Goal: Task Accomplishment & Management: Complete application form

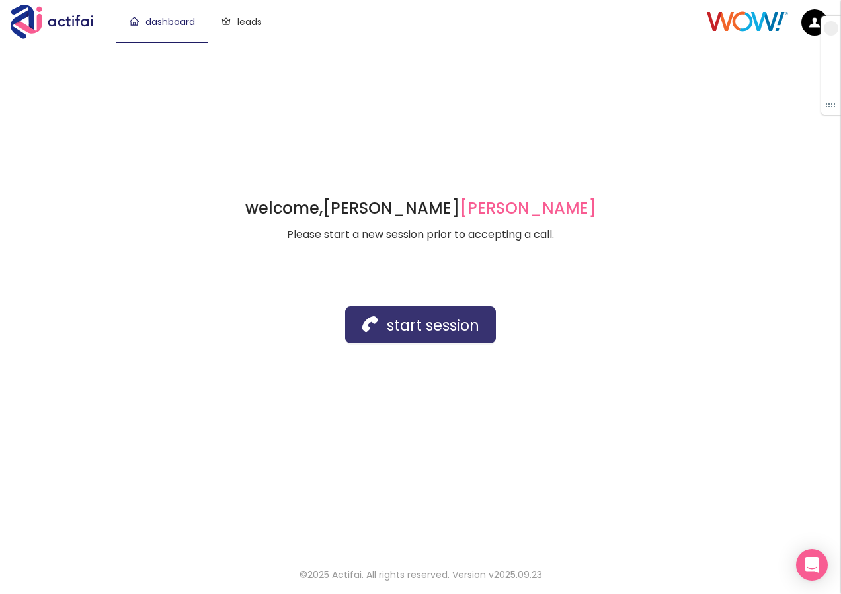
click at [406, 330] on button "start session" at bounding box center [420, 324] width 151 height 37
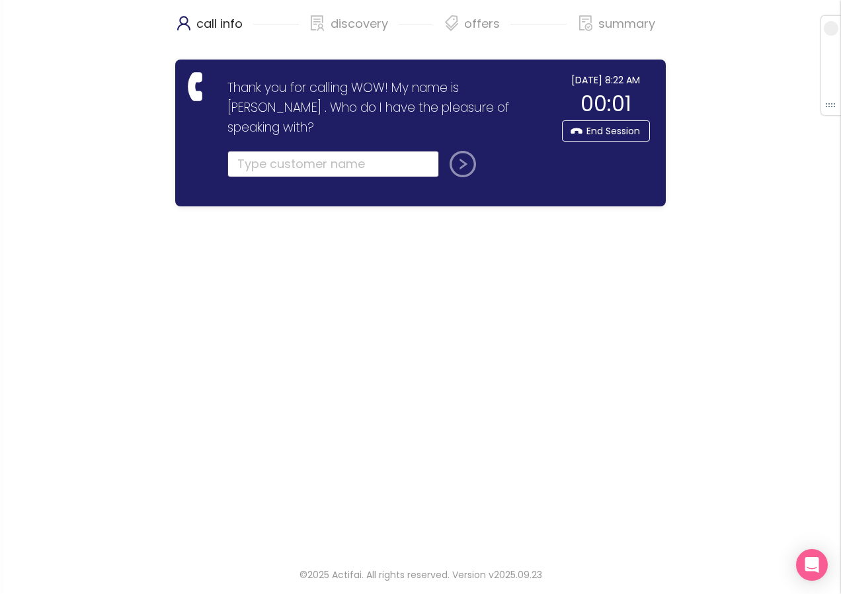
click at [252, 151] on input "text" at bounding box center [333, 164] width 212 height 26
type input "[PERSON_NAME]"
click at [460, 151] on button "submit" at bounding box center [460, 164] width 32 height 26
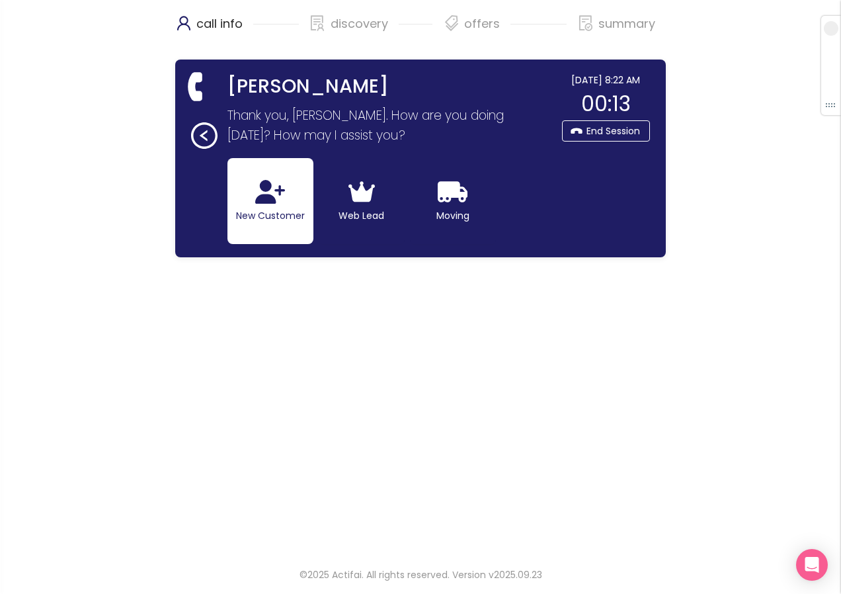
click at [233, 201] on button "New Customer" at bounding box center [270, 201] width 86 height 86
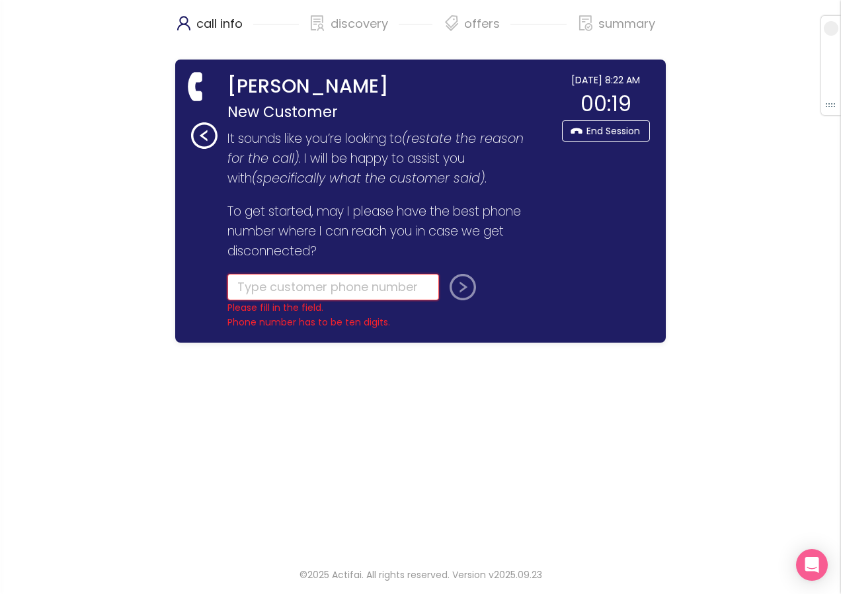
click at [283, 286] on input "tel" at bounding box center [333, 287] width 212 height 26
click at [300, 294] on input "tel" at bounding box center [333, 287] width 212 height 26
paste input "[PHONE_NUMBER]"
type input "[PHONE_NUMBER]"
click at [460, 292] on button "submit" at bounding box center [460, 287] width 32 height 26
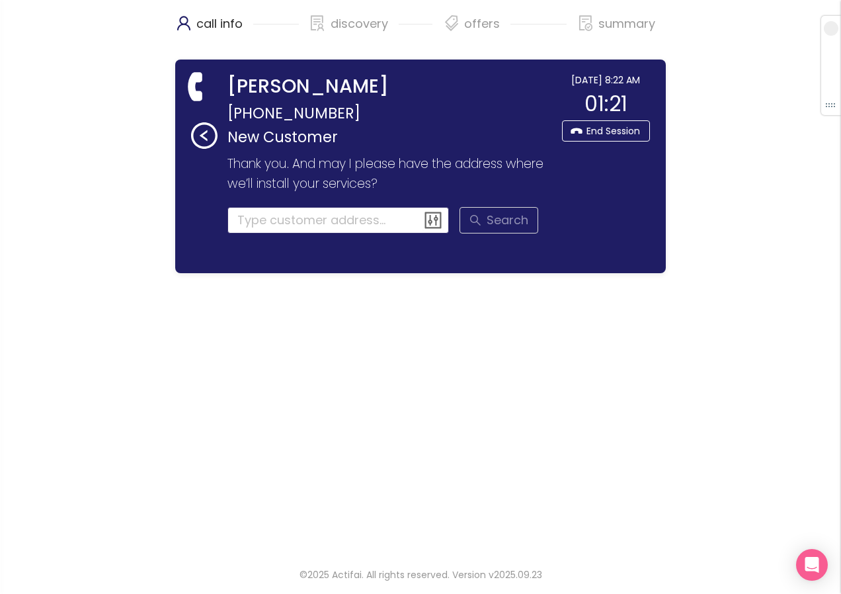
click at [251, 216] on input at bounding box center [338, 220] width 222 height 26
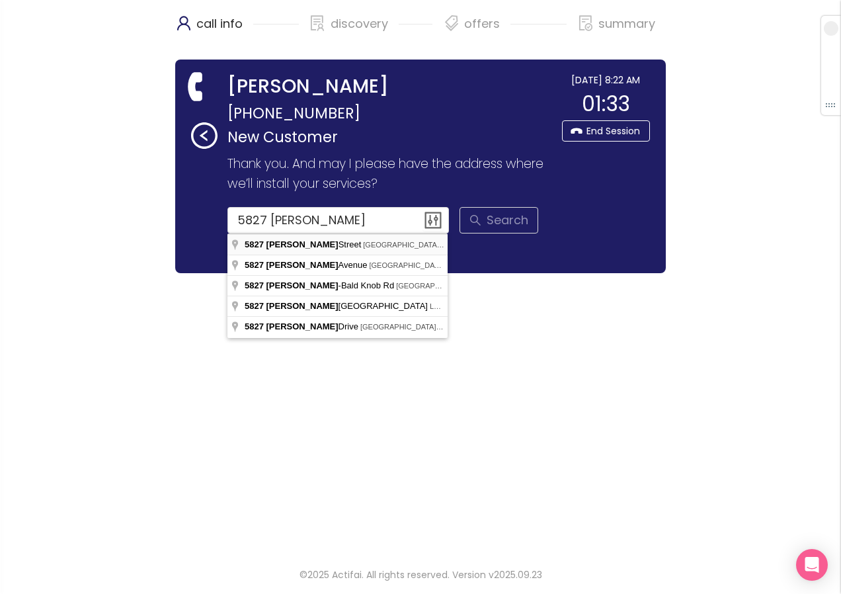
type input "[STREET_ADDRESS][PERSON_NAME]"
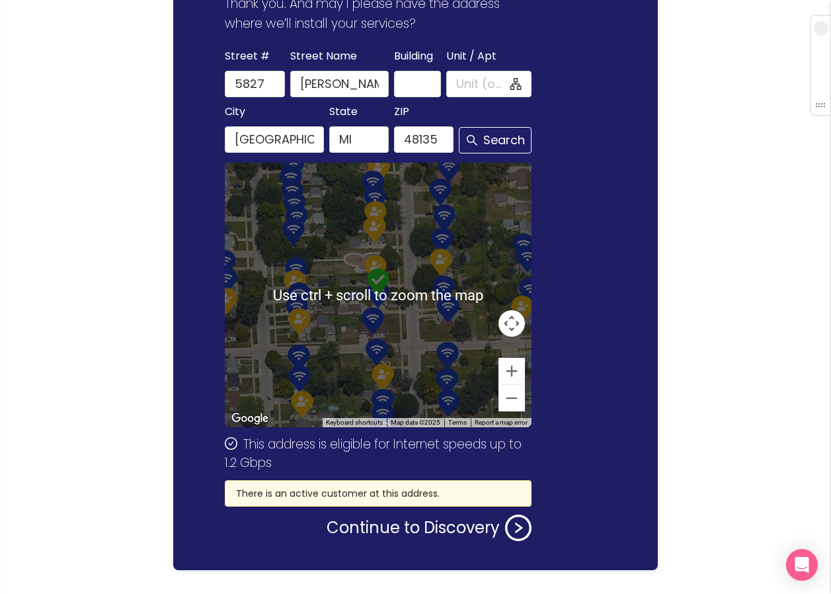
scroll to position [189, 0]
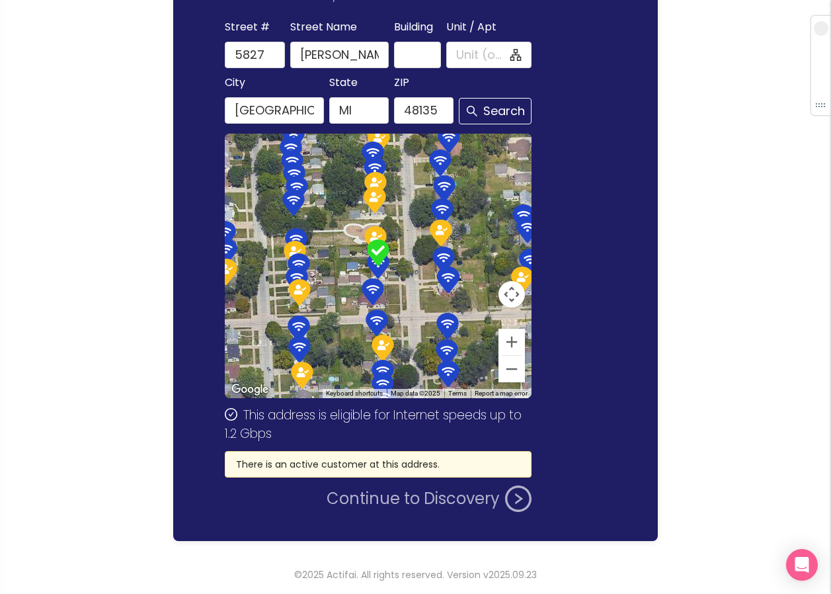
click at [407, 493] on button "Continue to Discovery" at bounding box center [429, 498] width 205 height 26
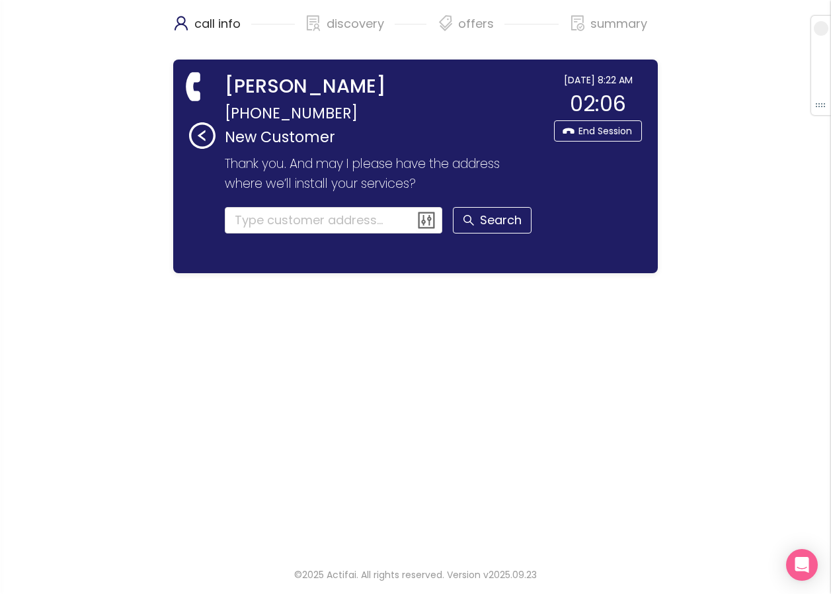
scroll to position [0, 0]
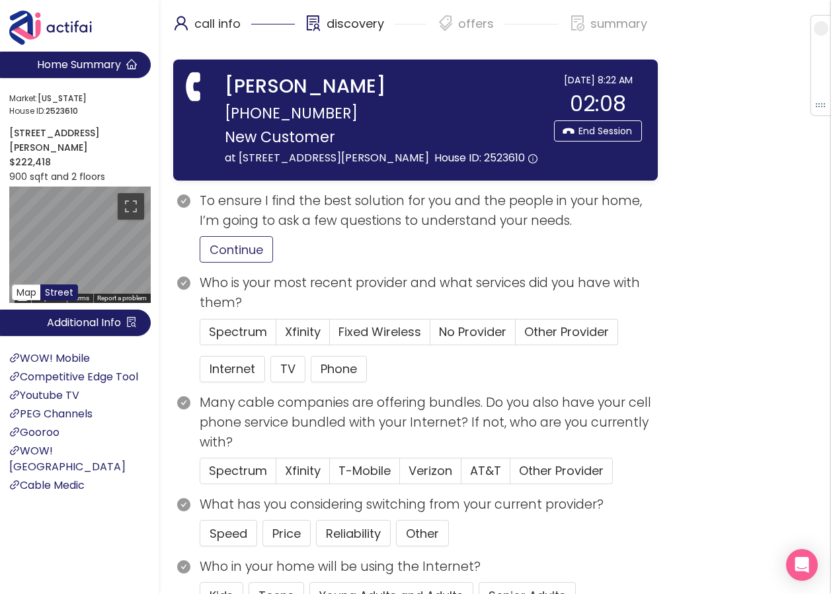
click at [248, 250] on button "Continue" at bounding box center [236, 249] width 73 height 26
click at [276, 530] on button "Price" at bounding box center [287, 533] width 48 height 26
click at [543, 327] on span "Other Provider" at bounding box center [566, 331] width 85 height 17
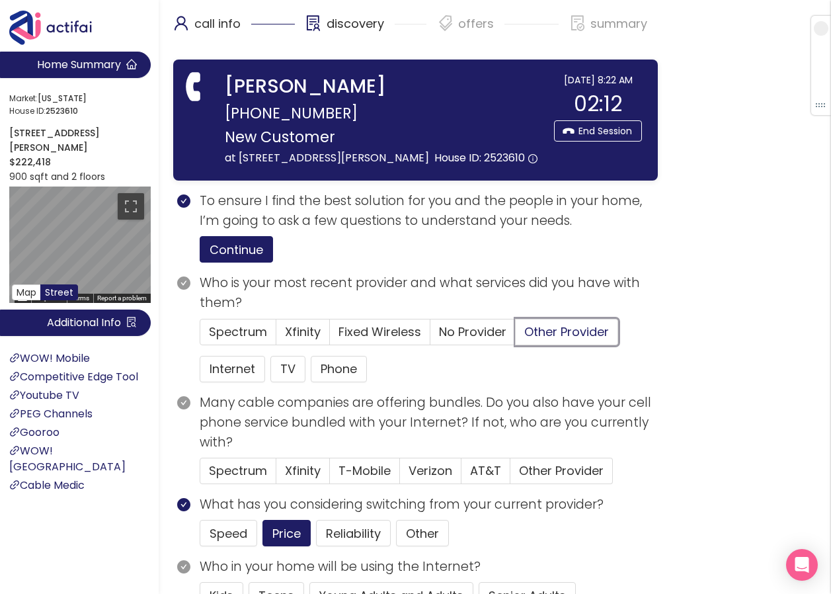
click at [516, 336] on input "Other Provider" at bounding box center [516, 336] width 0 height 0
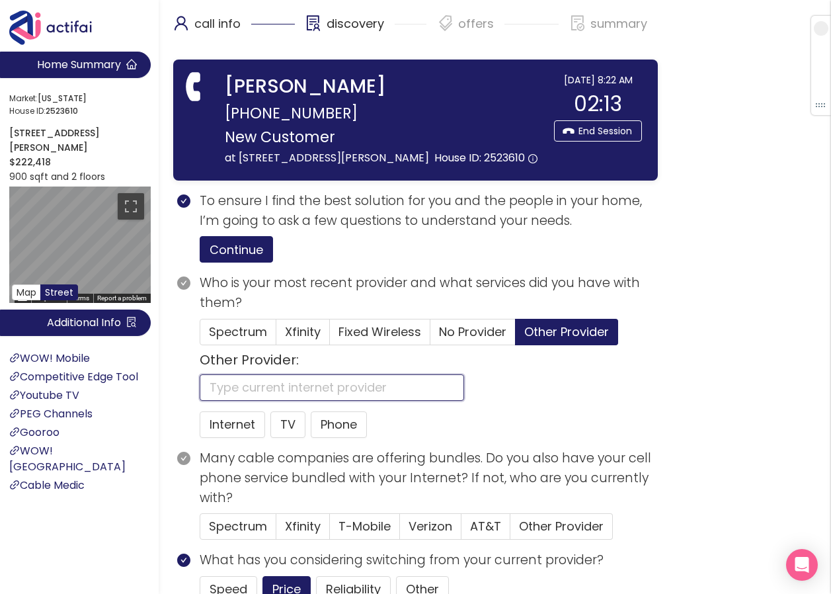
click at [227, 386] on input "text" at bounding box center [332, 387] width 265 height 26
type input "wow"
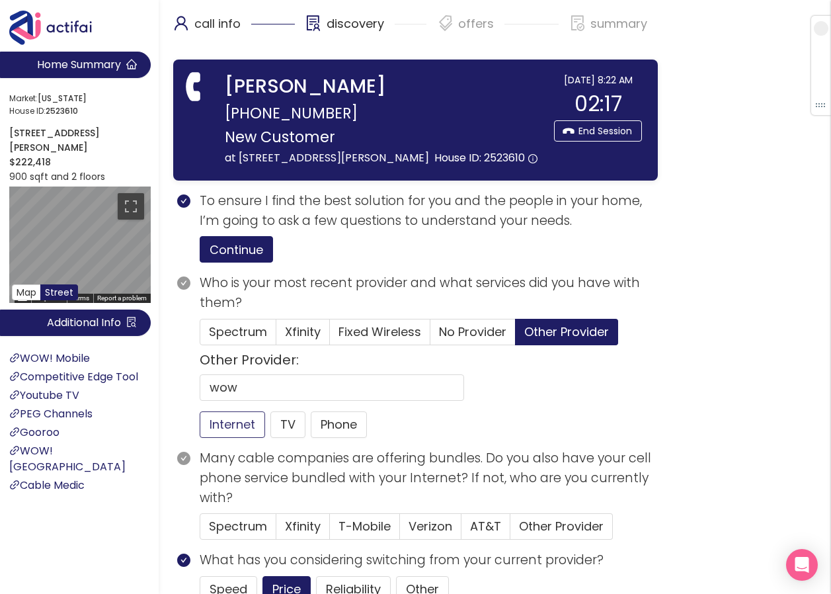
click at [222, 431] on button "Internet" at bounding box center [232, 424] width 65 height 26
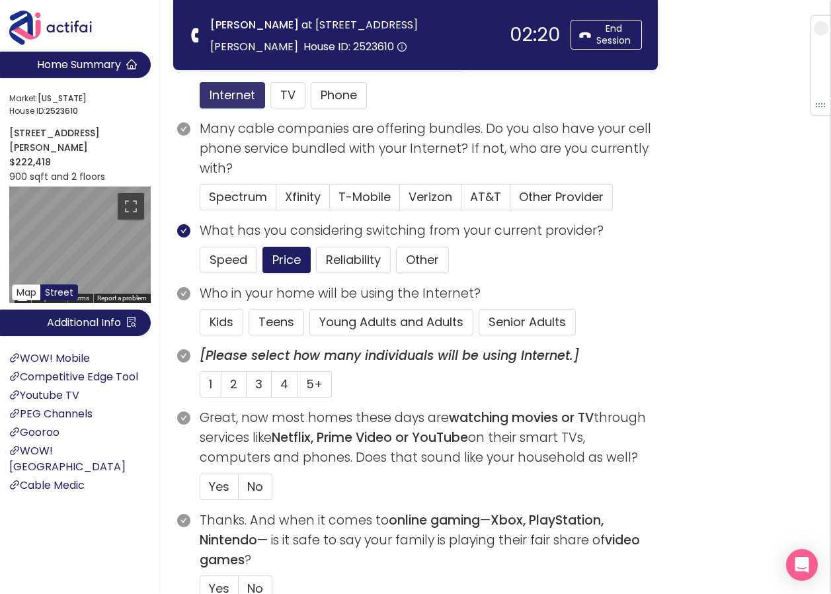
scroll to position [198, 0]
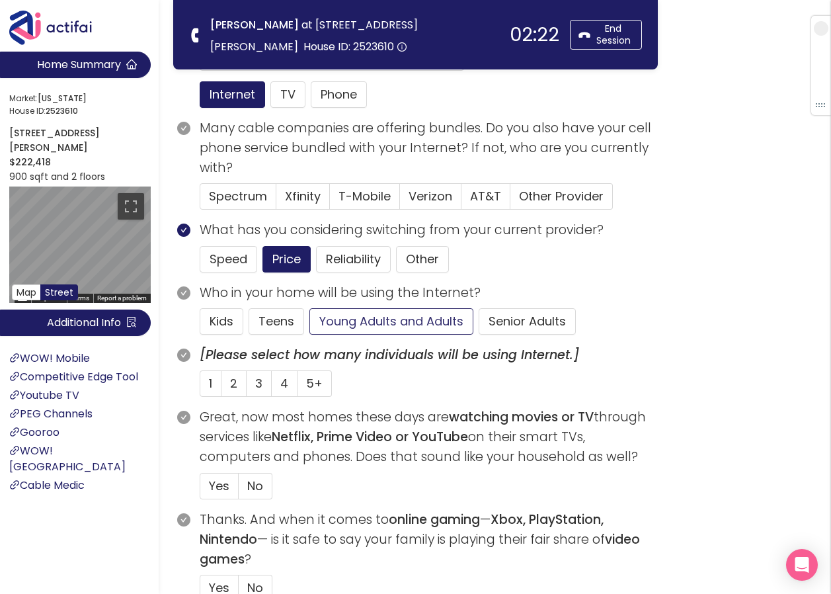
click at [341, 326] on button "Young Adults and Adults" at bounding box center [391, 321] width 164 height 26
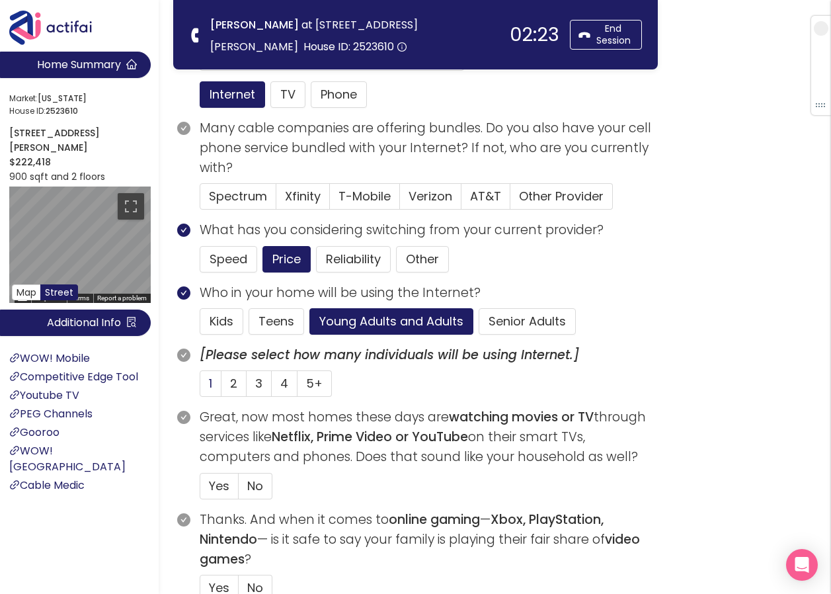
click at [212, 386] on span "1" at bounding box center [210, 383] width 3 height 17
click at [200, 388] on input "1" at bounding box center [200, 388] width 0 height 0
click at [214, 485] on span "Yes" at bounding box center [219, 485] width 21 height 17
click at [200, 490] on input "Yes" at bounding box center [200, 490] width 0 height 0
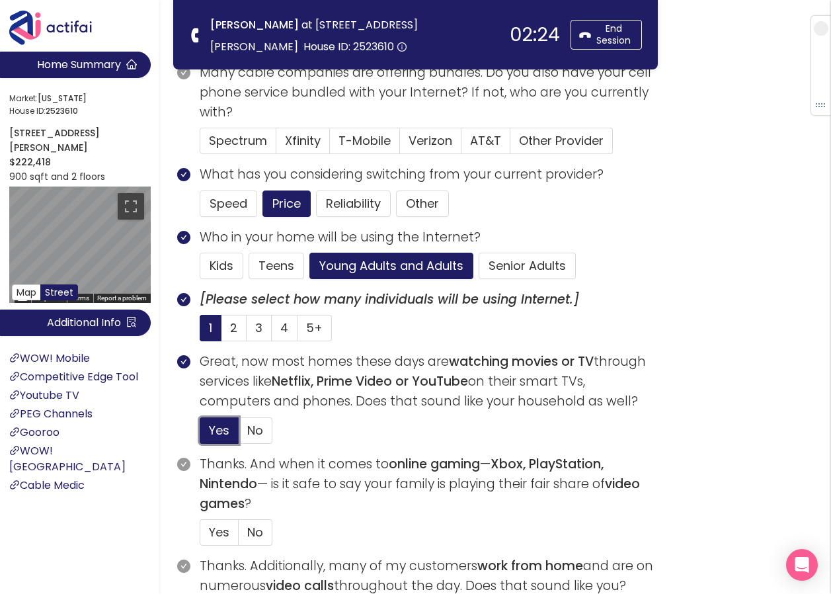
scroll to position [397, 0]
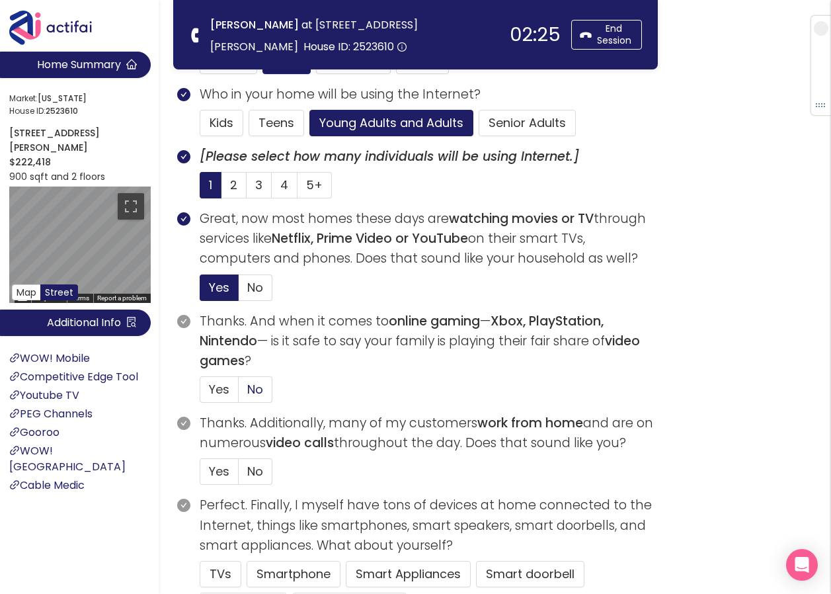
click at [248, 386] on span "No" at bounding box center [255, 389] width 16 height 17
click at [239, 393] on input "No" at bounding box center [239, 393] width 0 height 0
click at [254, 465] on span "No" at bounding box center [255, 471] width 16 height 17
click at [239, 475] on input "No" at bounding box center [239, 475] width 0 height 0
drag, startPoint x: 216, startPoint y: 577, endPoint x: 308, endPoint y: 499, distance: 120.5
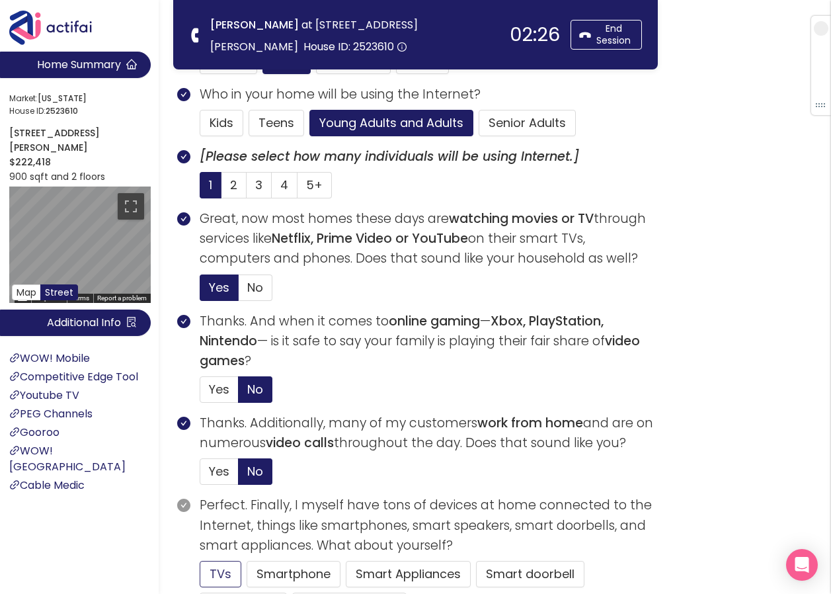
click at [217, 577] on button "TVs" at bounding box center [221, 574] width 42 height 26
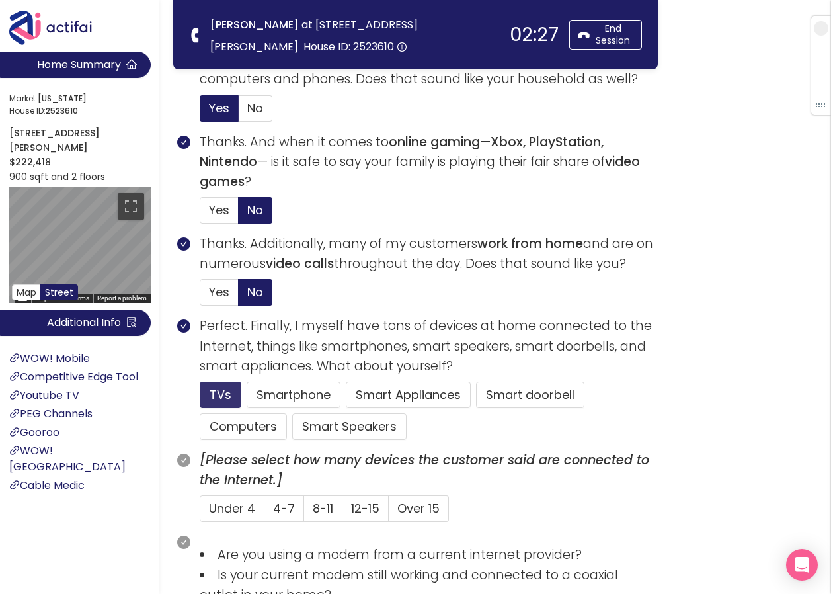
scroll to position [595, 0]
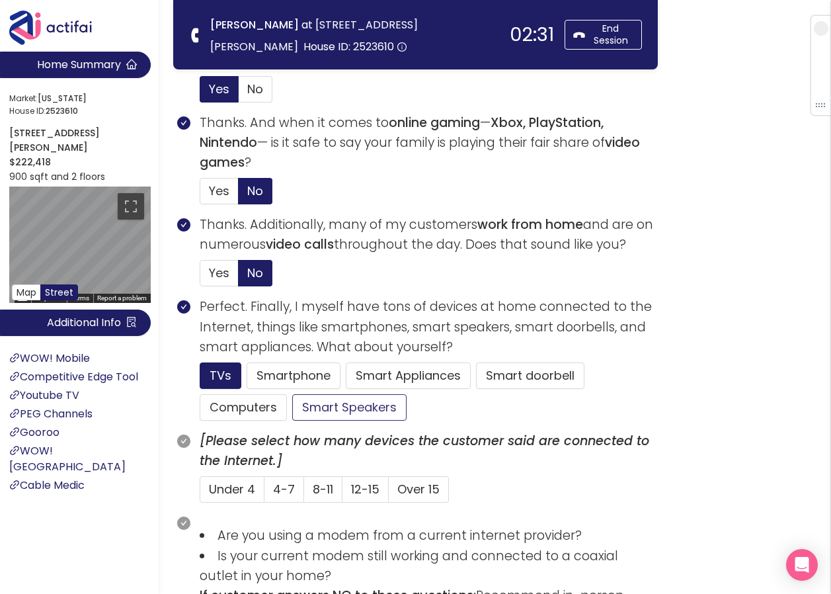
click at [322, 407] on button "Smart Speakers" at bounding box center [349, 407] width 114 height 26
click at [234, 492] on span "Under 4" at bounding box center [232, 489] width 46 height 17
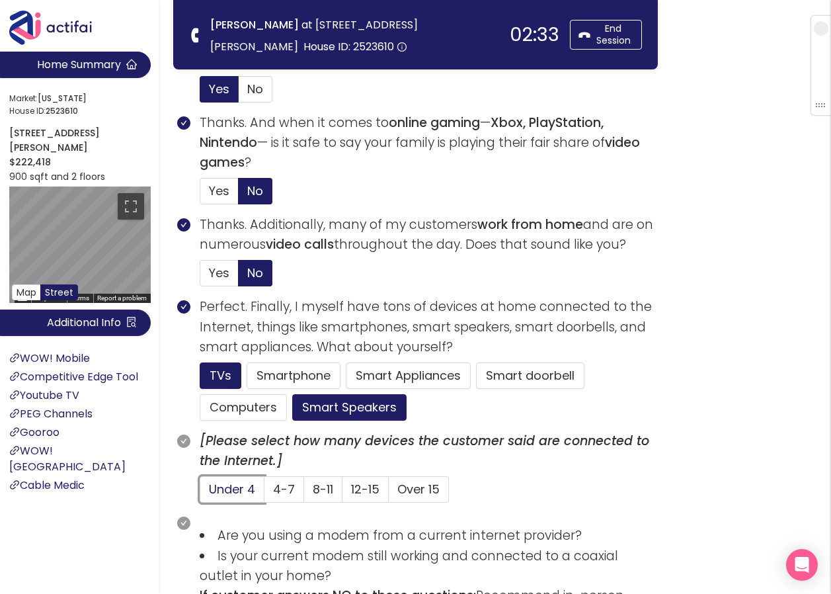
click at [200, 493] on input "Under 4" at bounding box center [200, 493] width 0 height 0
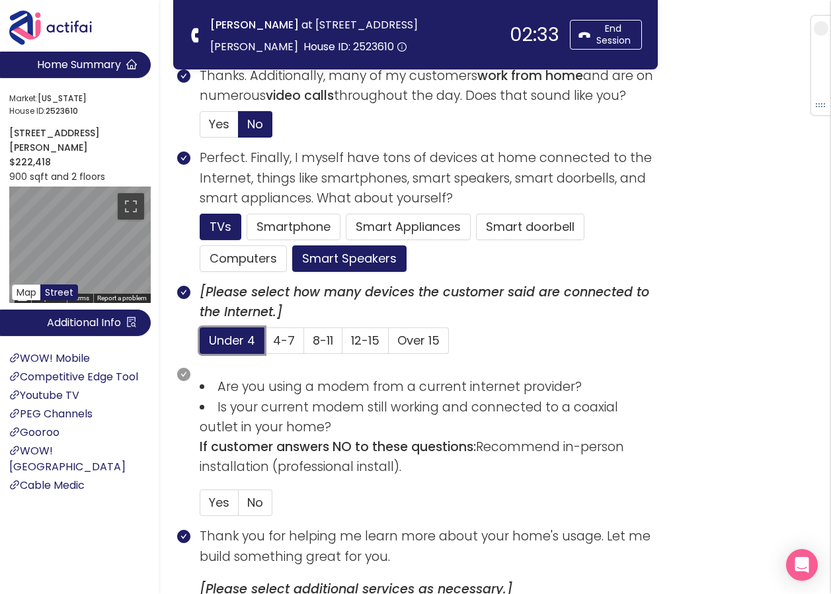
scroll to position [794, 0]
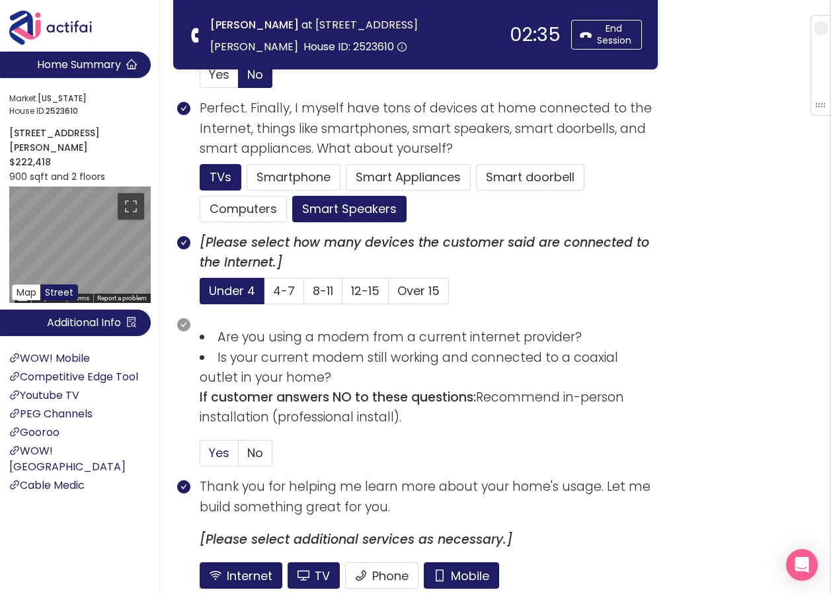
click at [220, 455] on span "Yes" at bounding box center [219, 452] width 21 height 17
click at [200, 457] on input "Yes" at bounding box center [200, 457] width 0 height 0
click at [462, 567] on button "Mobile" at bounding box center [461, 575] width 75 height 26
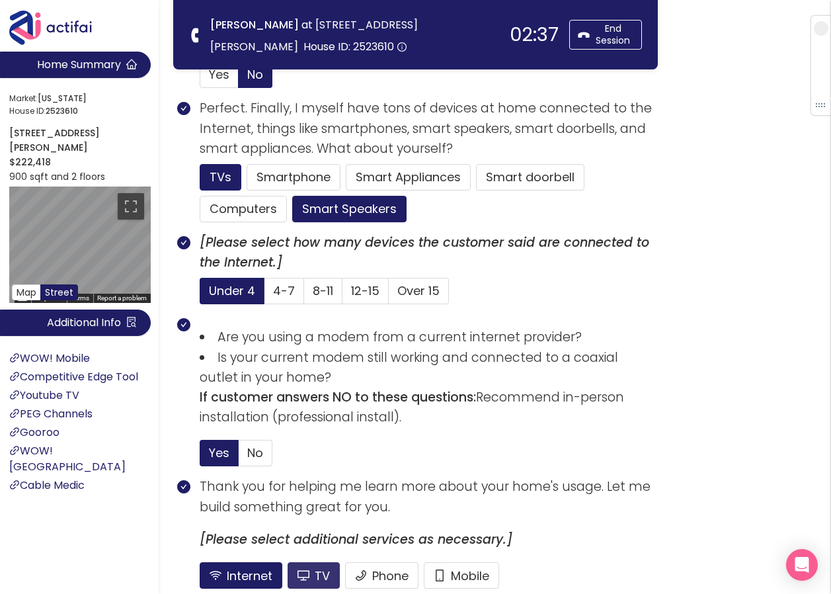
click at [319, 569] on button "TV" at bounding box center [314, 575] width 52 height 26
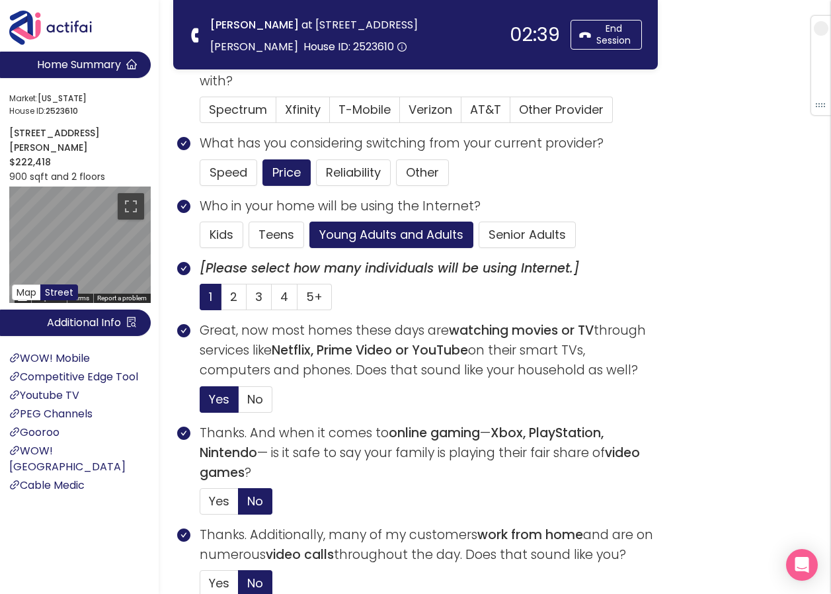
scroll to position [265, 0]
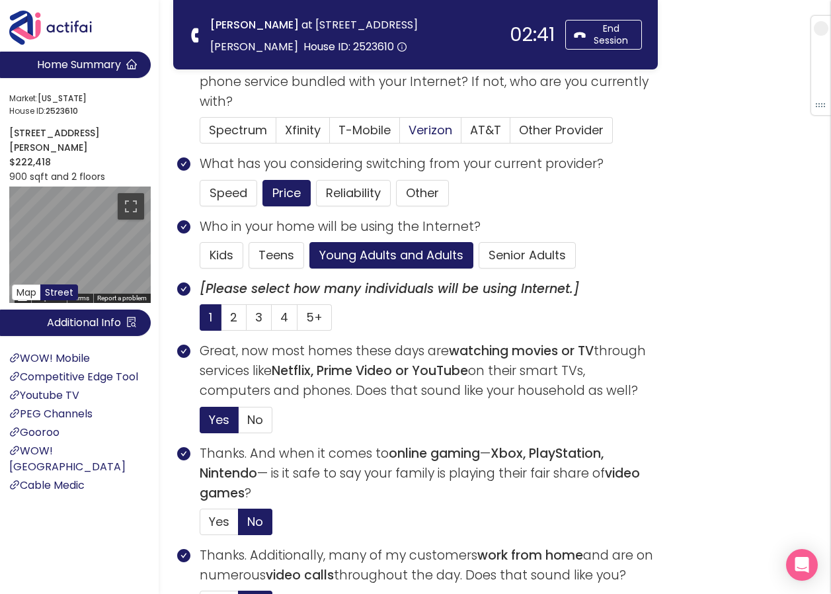
click at [409, 128] on span "Verizon" at bounding box center [431, 130] width 44 height 17
click at [400, 134] on input "Verizon" at bounding box center [400, 134] width 0 height 0
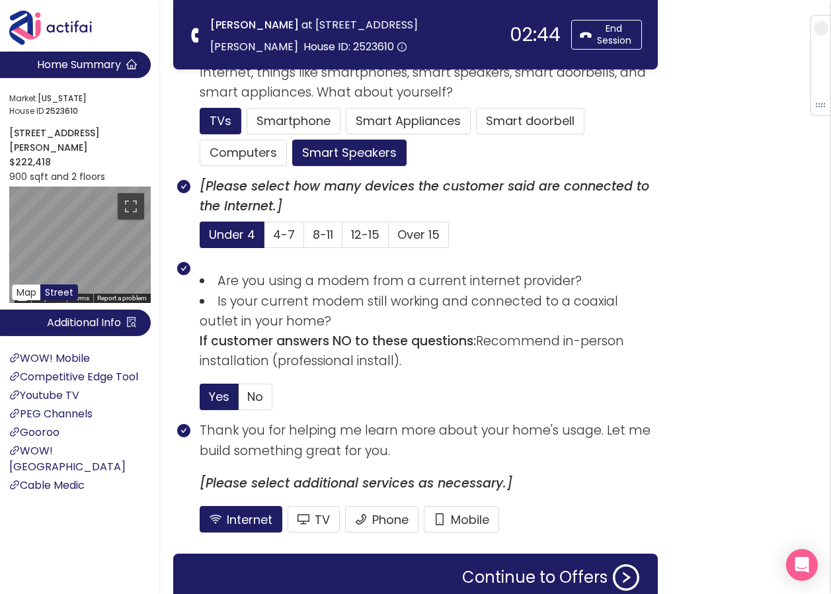
scroll to position [778, 0]
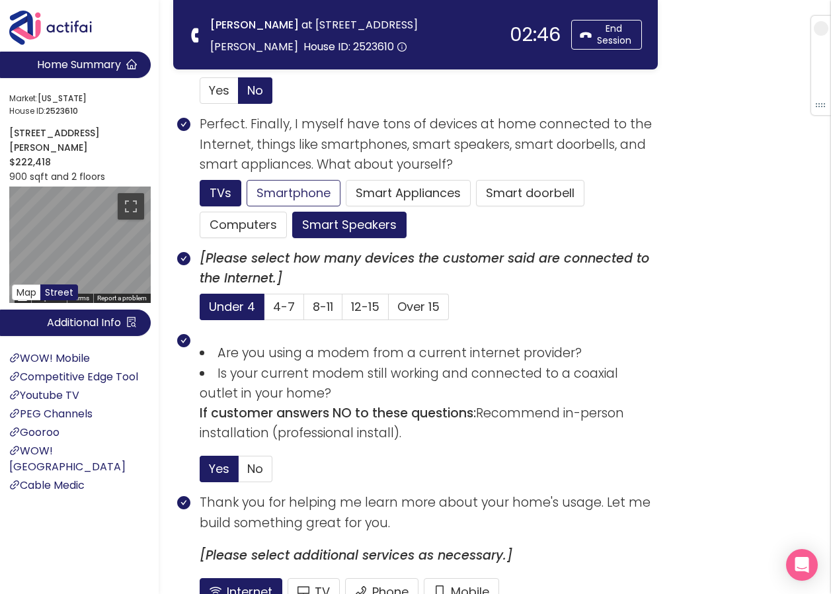
click at [291, 192] on button "Smartphone" at bounding box center [294, 193] width 94 height 26
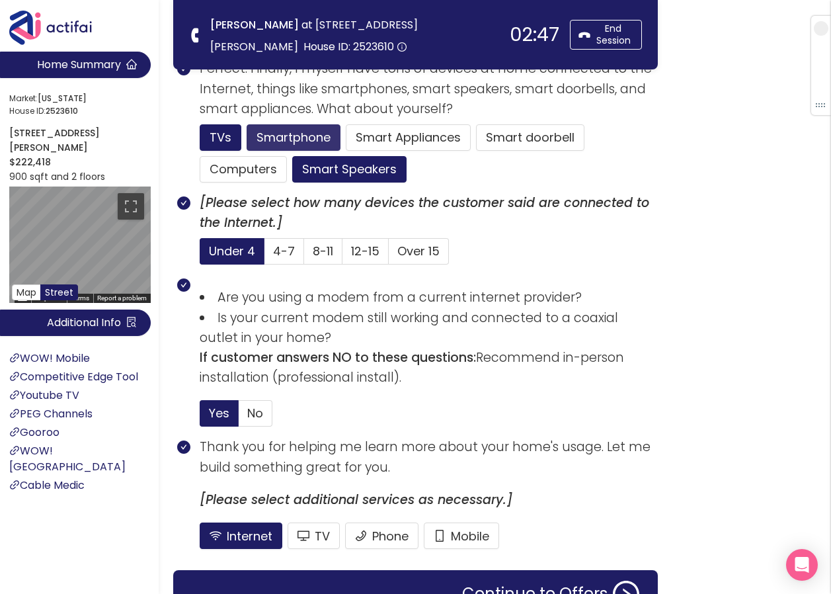
scroll to position [910, 0]
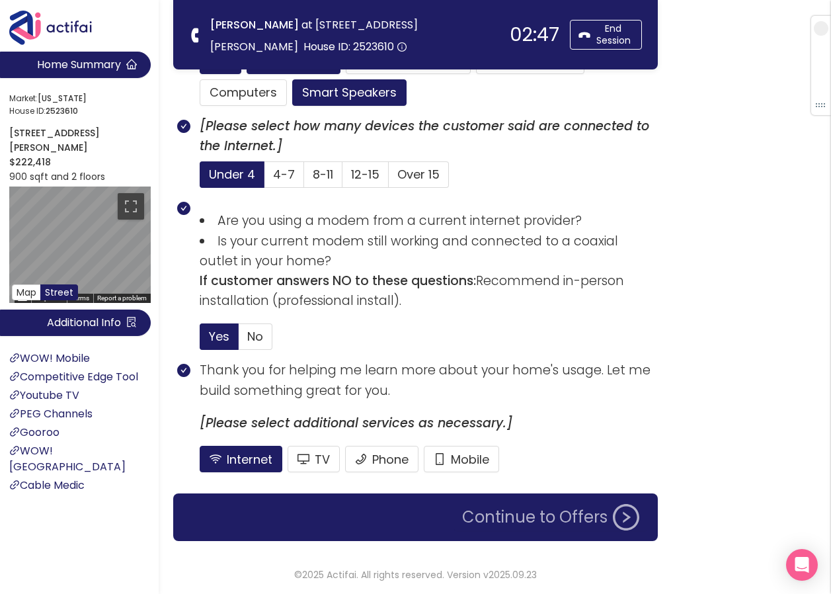
click at [476, 513] on button "Continue to Offers" at bounding box center [550, 517] width 193 height 26
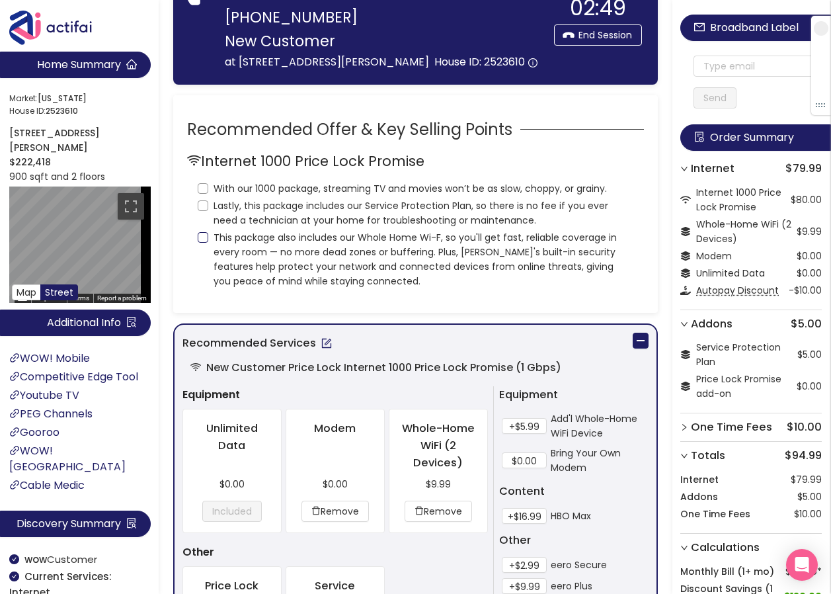
scroll to position [0, 0]
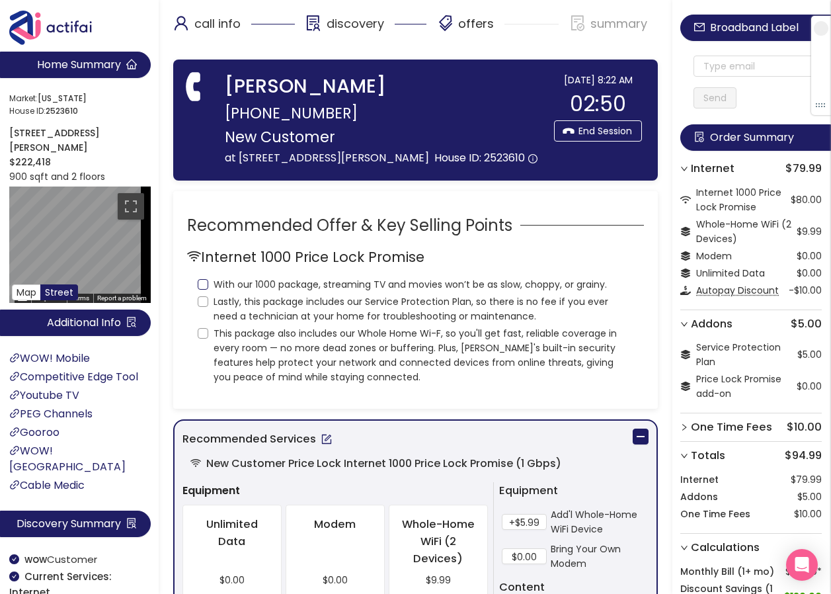
click at [206, 281] on input "With our 1000 package, streaming TV and movies won’t be as slow, choppy, or gra…" at bounding box center [203, 284] width 11 height 11
checkbox input "true"
click at [203, 300] on input "Lastly, this package includes our Service Protection Plan, so there is no fee i…" at bounding box center [203, 301] width 11 height 11
checkbox input "true"
click at [204, 336] on input "This package also includes our Whole Home Wi-F, so you'll get fast, reliable co…" at bounding box center [203, 333] width 11 height 11
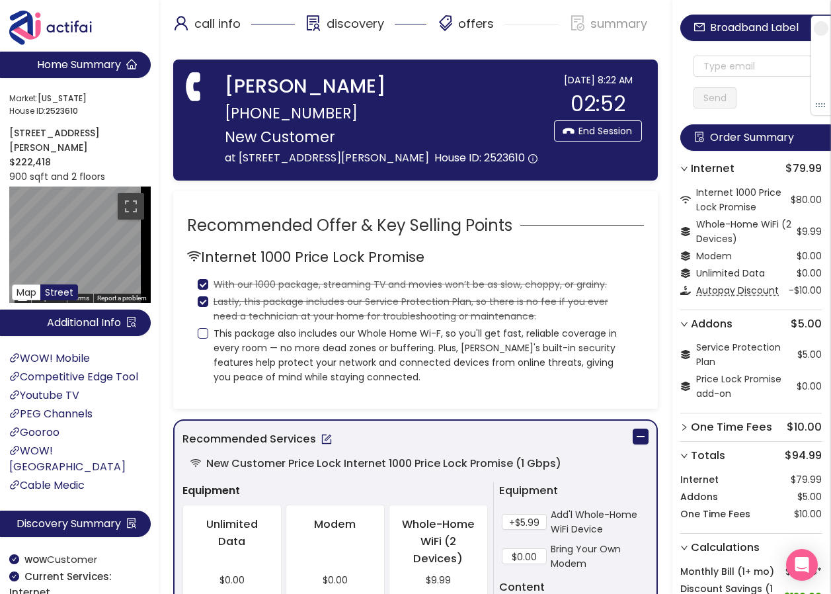
checkbox input "true"
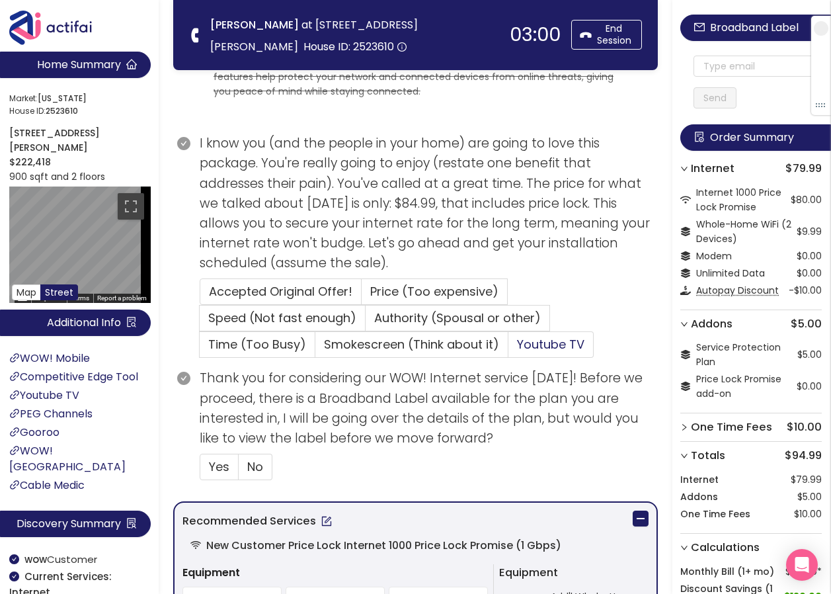
scroll to position [198, 0]
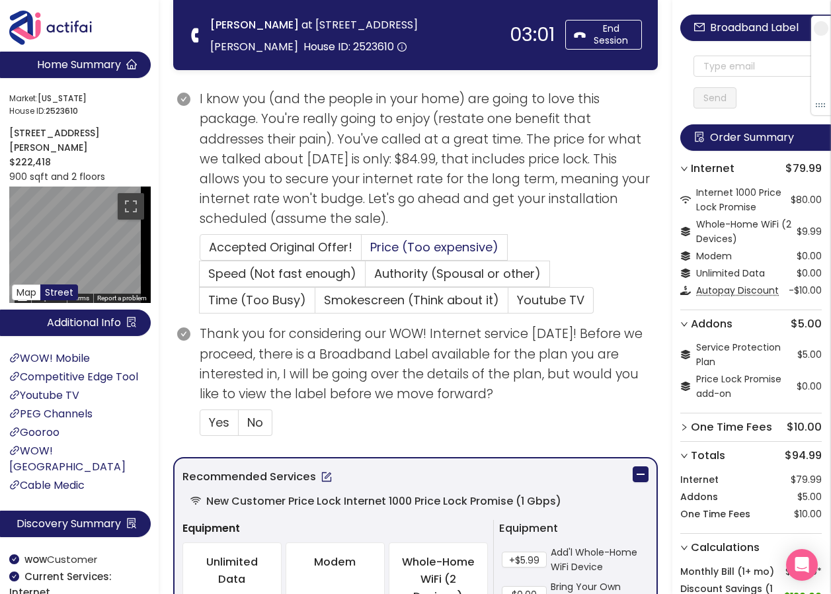
click at [397, 239] on span "Price (Too expensive)" at bounding box center [434, 247] width 128 height 17
click at [362, 251] on input "Price (Too expensive)" at bounding box center [362, 251] width 0 height 0
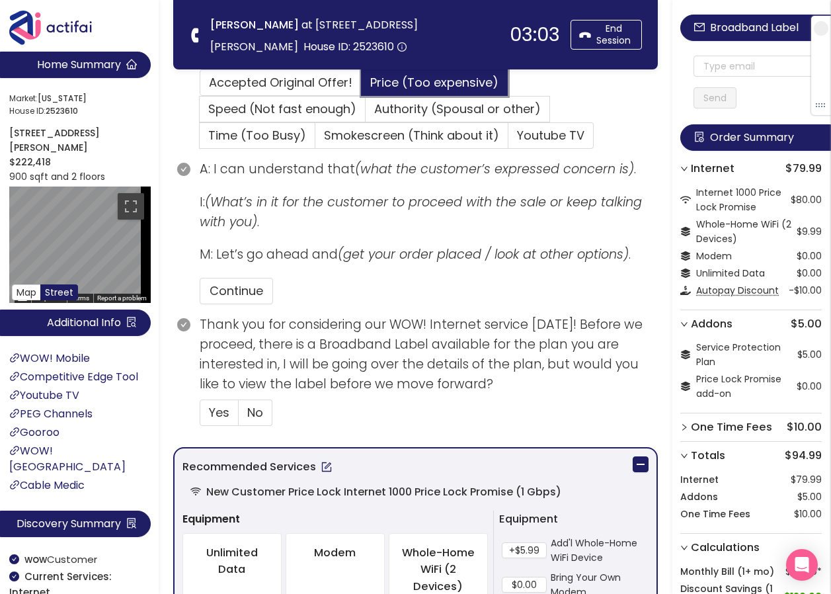
scroll to position [463, 0]
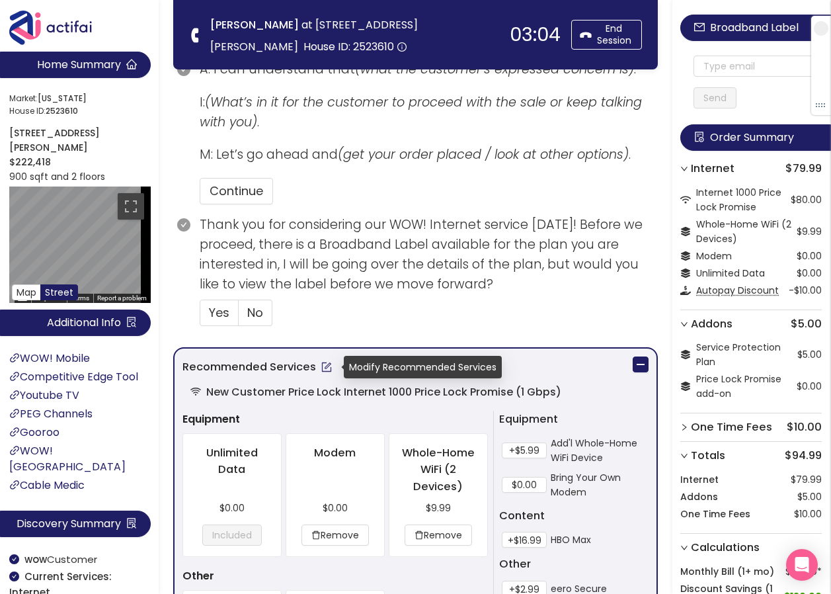
click at [324, 372] on button "button" at bounding box center [326, 366] width 21 height 21
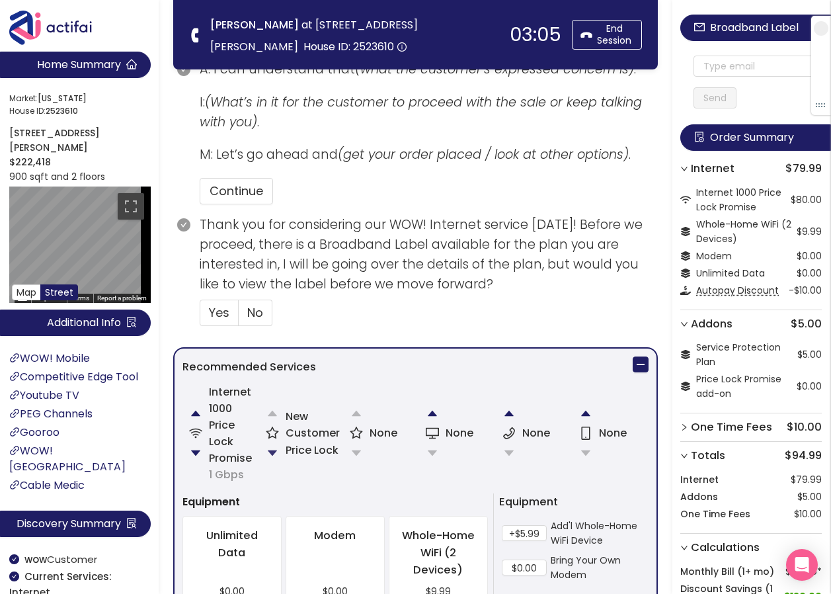
click at [275, 442] on button "button" at bounding box center [272, 453] width 26 height 26
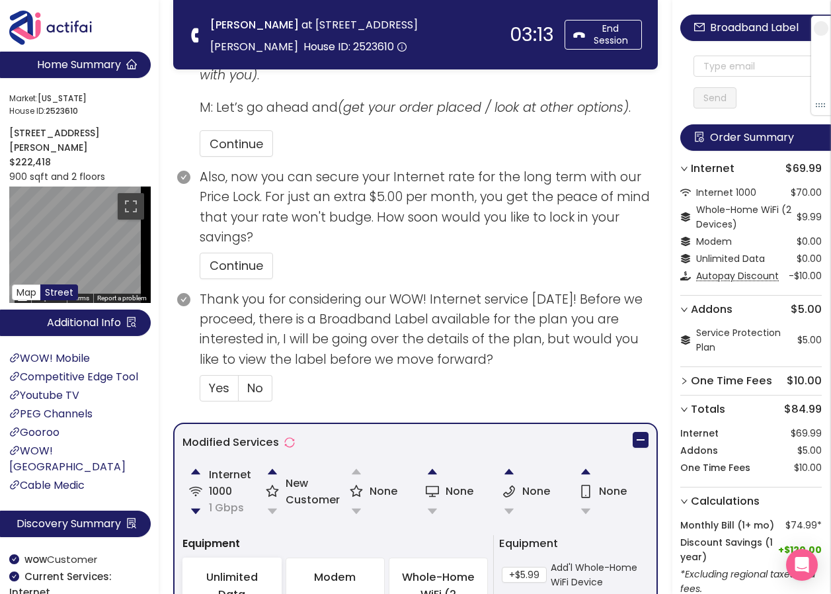
scroll to position [622, 0]
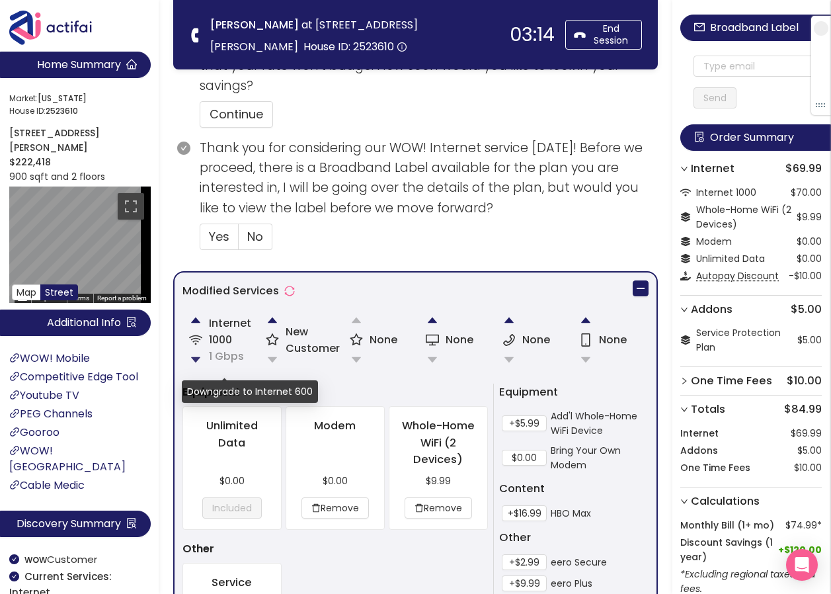
click at [196, 355] on button "button" at bounding box center [196, 360] width 26 height 26
click at [195, 357] on button "button" at bounding box center [196, 360] width 26 height 26
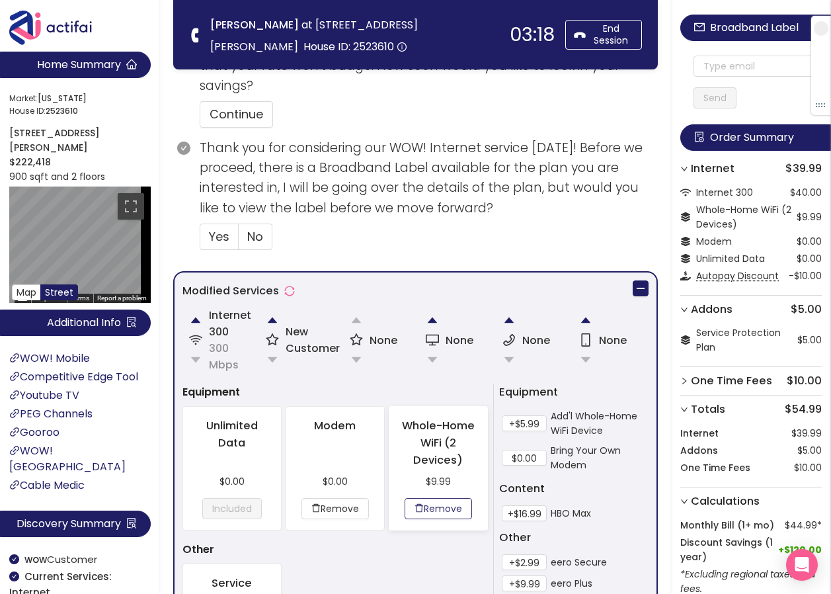
click at [446, 511] on button "Remove" at bounding box center [438, 508] width 67 height 21
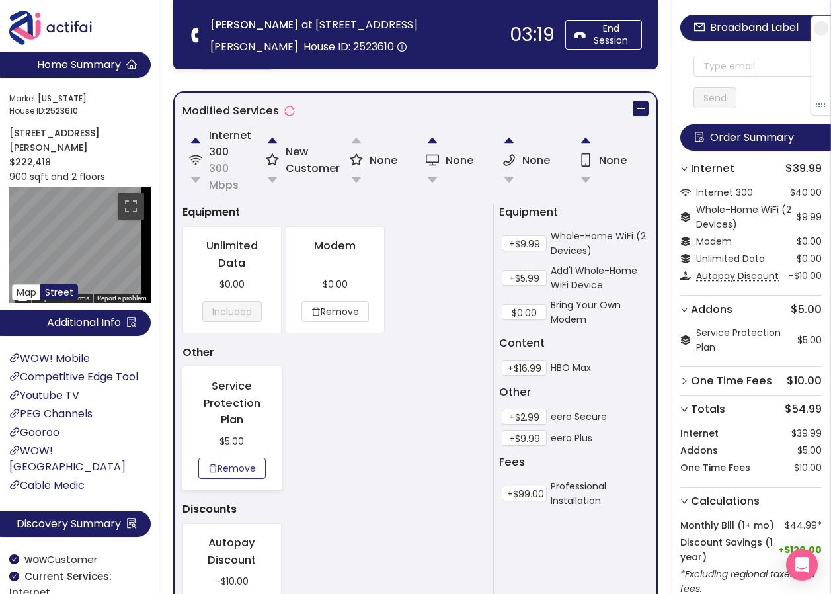
scroll to position [820, 0]
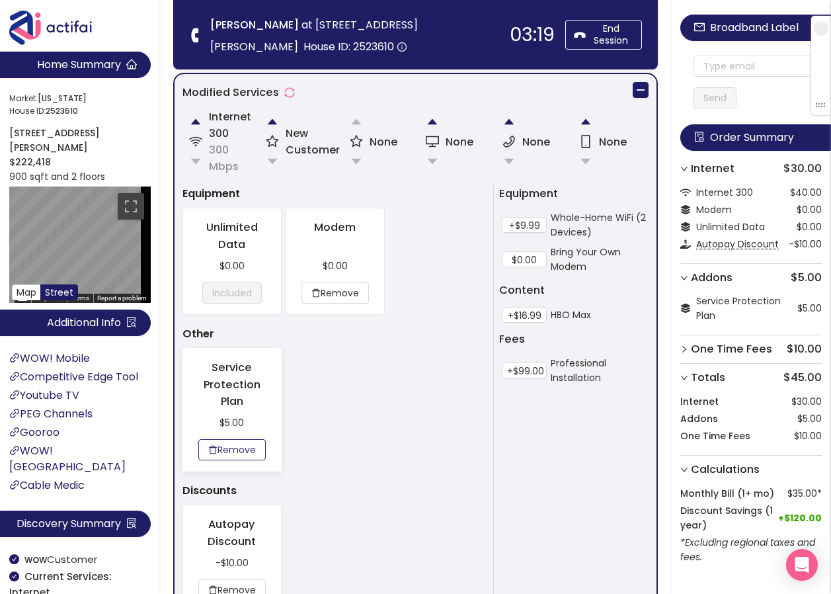
click at [225, 446] on button "Remove" at bounding box center [231, 449] width 67 height 21
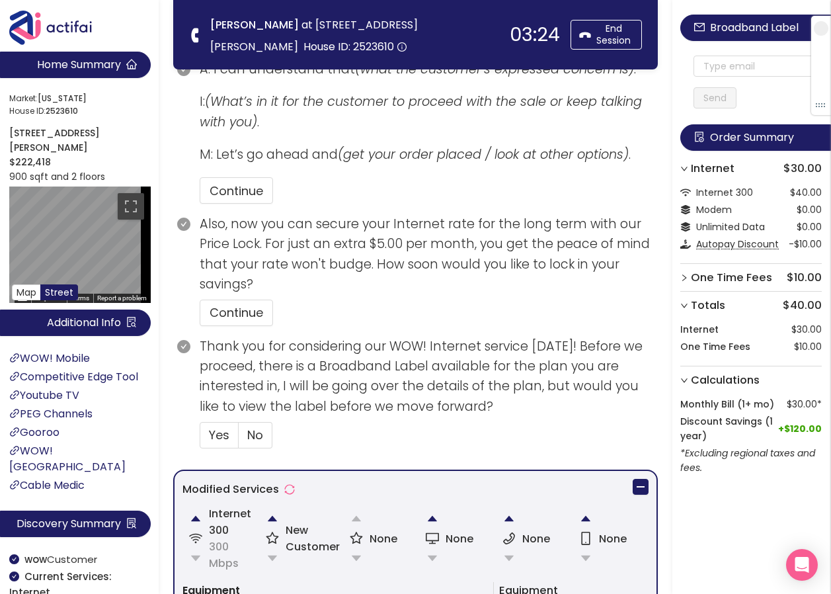
scroll to position [555, 0]
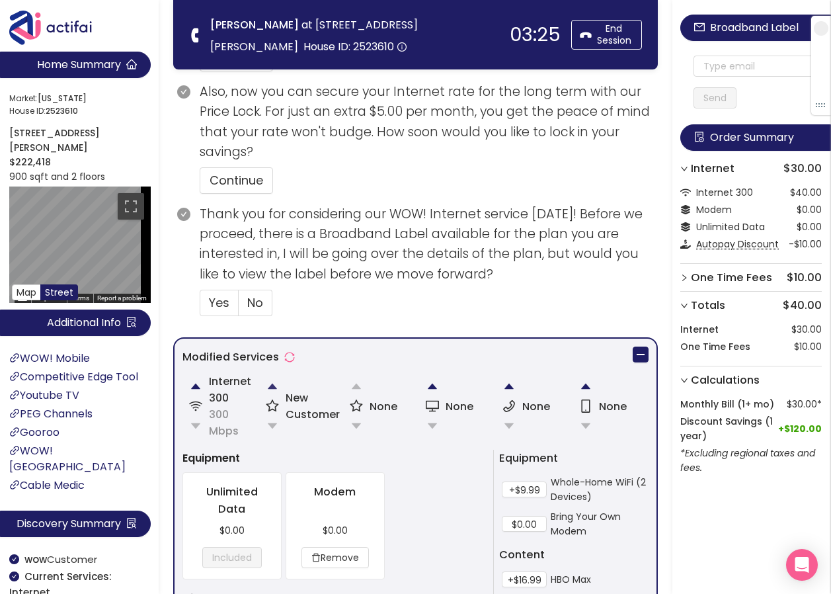
click at [271, 384] on button "button" at bounding box center [272, 386] width 26 height 26
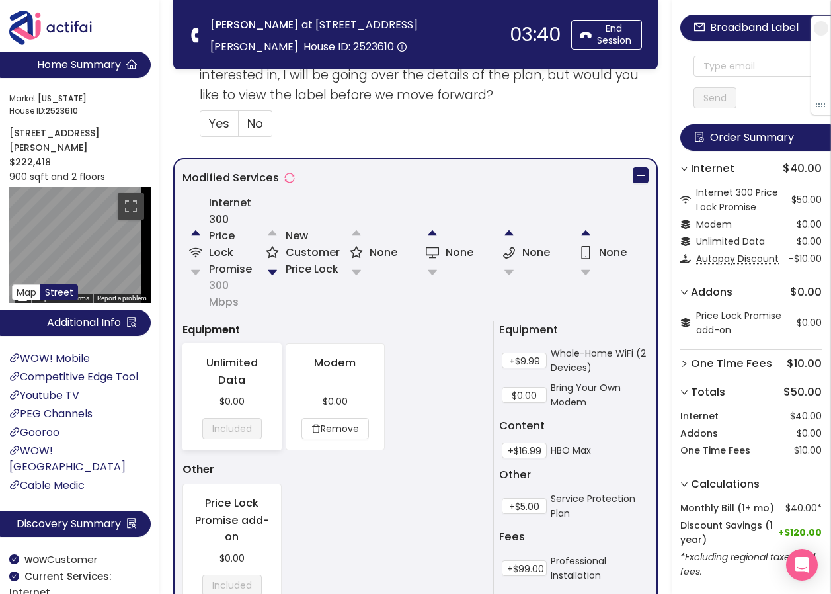
scroll to position [661, 0]
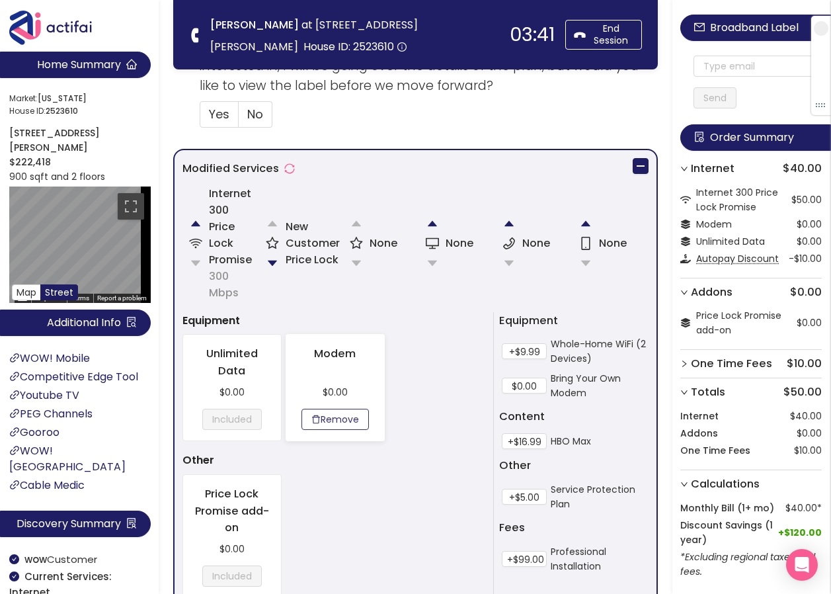
click at [350, 420] on button "Remove" at bounding box center [335, 419] width 67 height 21
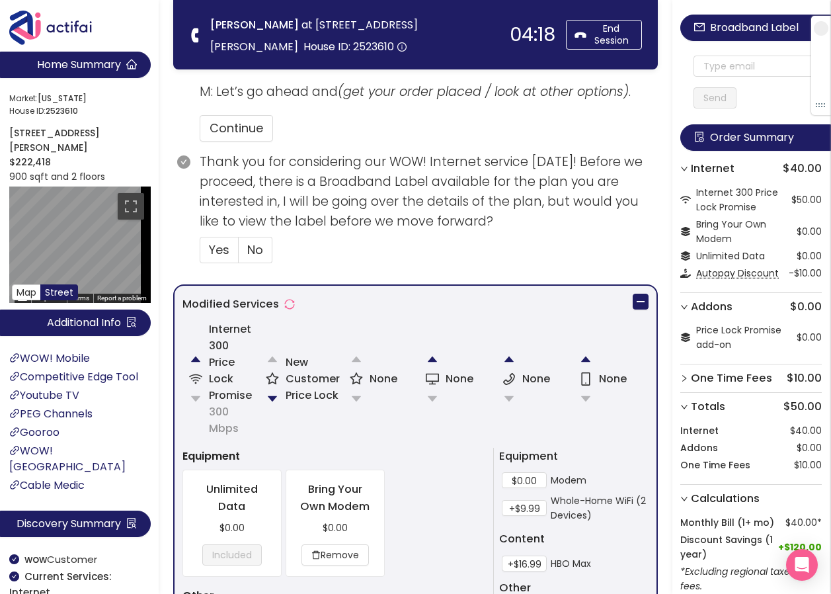
scroll to position [529, 0]
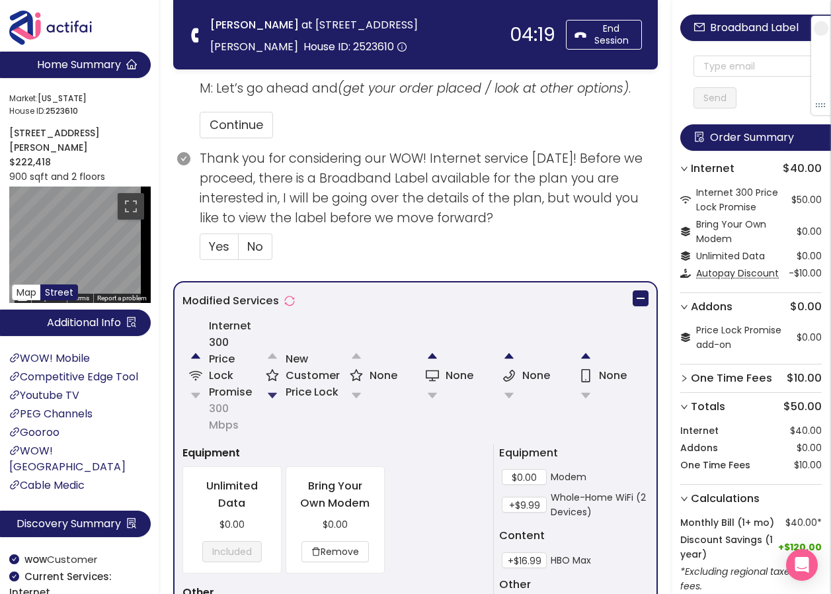
click at [276, 396] on button "button" at bounding box center [272, 395] width 26 height 26
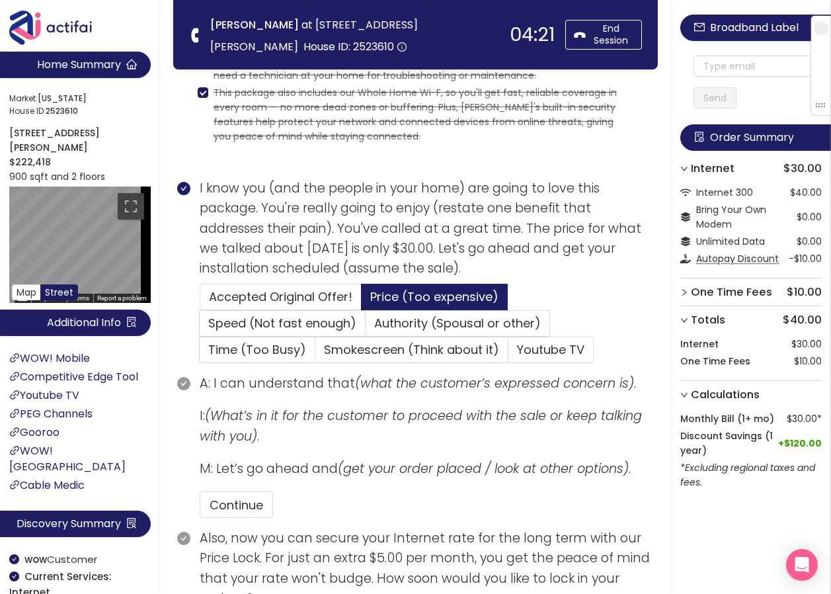
scroll to position [93, 0]
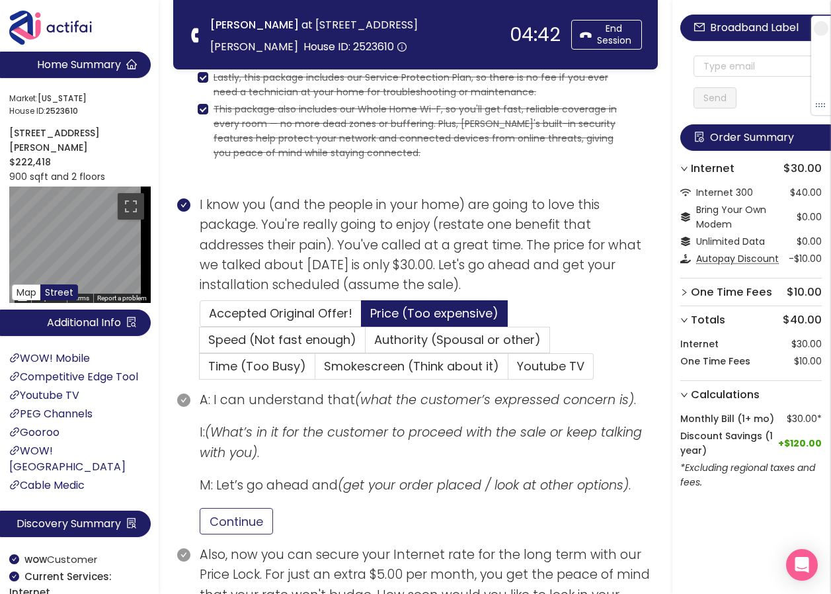
click at [238, 511] on button "Continue" at bounding box center [236, 521] width 73 height 26
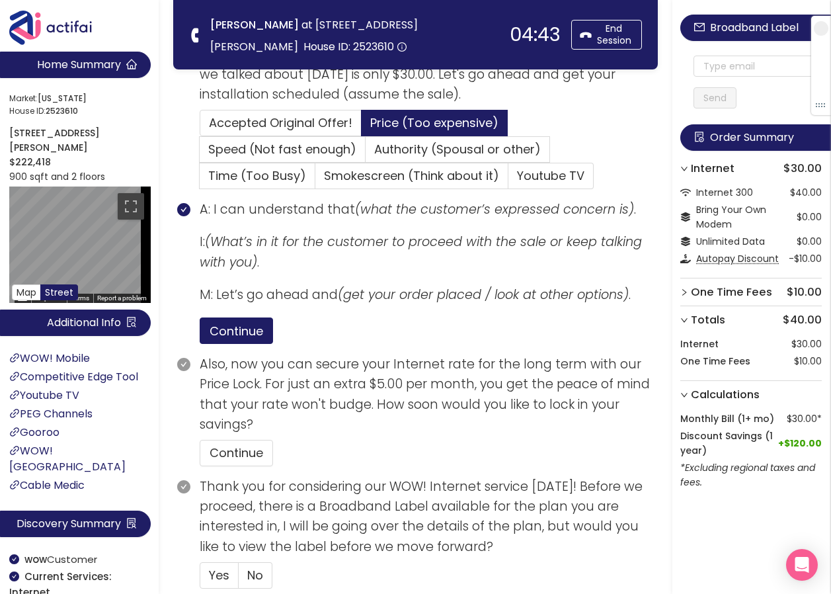
scroll to position [291, 0]
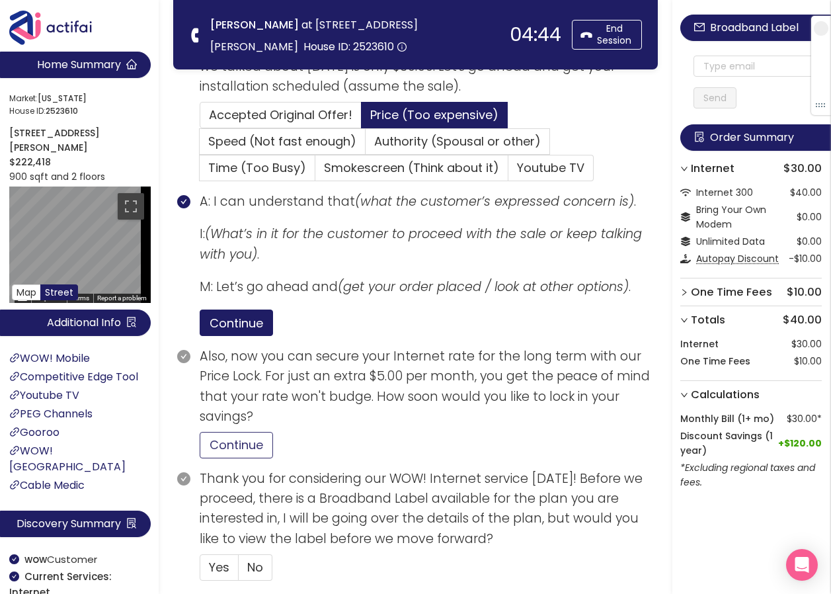
click at [233, 444] on button "Continue" at bounding box center [236, 445] width 73 height 26
drag, startPoint x: 222, startPoint y: 571, endPoint x: 284, endPoint y: 545, distance: 67.6
click at [223, 571] on span "Yes" at bounding box center [219, 567] width 21 height 17
click at [200, 571] on input "Yes" at bounding box center [200, 571] width 0 height 0
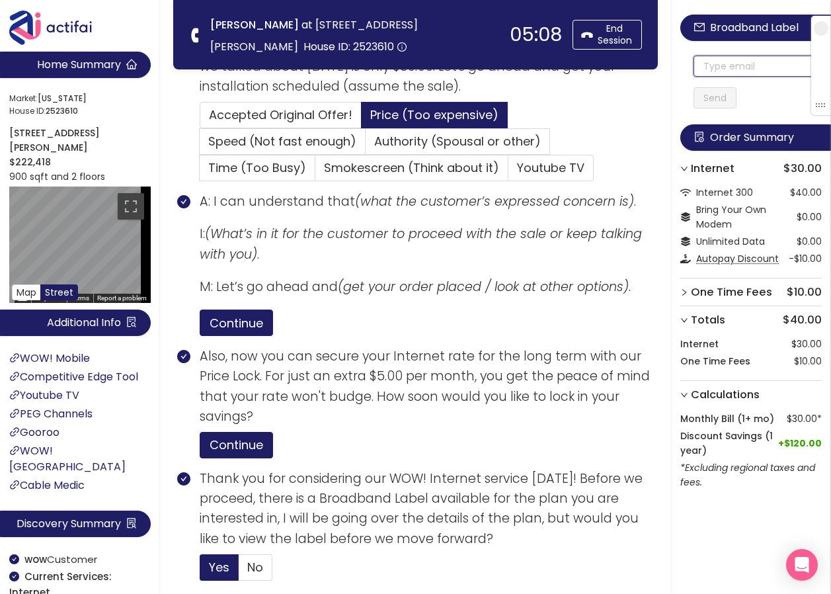
click at [699, 63] on input "text" at bounding box center [758, 66] width 128 height 21
drag, startPoint x: 750, startPoint y: 66, endPoint x: 656, endPoint y: 66, distance: 93.9
click at [656, 66] on section "Home Summary Market: [US_STATE][GEOGRAPHIC_DATA] ID: 2523610 [STREET_ADDRESS][P…" at bounding box center [415, 588] width 831 height 1758
type input "wassemsamoua"
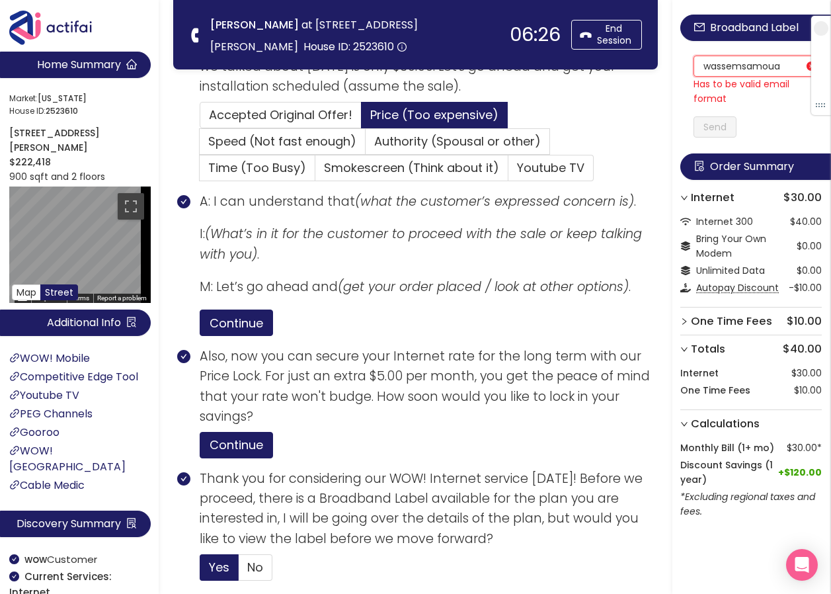
drag, startPoint x: 780, startPoint y: 67, endPoint x: 630, endPoint y: 61, distance: 150.3
click at [630, 61] on section "Home Summary Market: [US_STATE][GEOGRAPHIC_DATA] ID: 2523610 [STREET_ADDRESS][P…" at bounding box center [415, 588] width 831 height 1758
paste input "[EMAIL_ADDRESS][DOMAIN_NAME]"
type input "[EMAIL_ADDRESS][DOMAIN_NAME]"
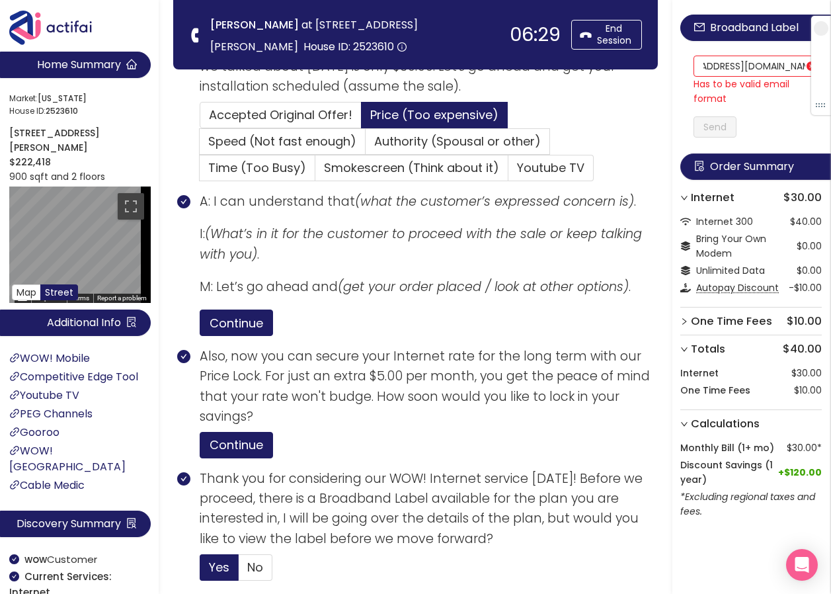
click at [725, 129] on div "Broadband Label [EMAIL_ADDRESS][DOMAIN_NAME] Has to be valid email format Send …" at bounding box center [752, 289] width 159 height 579
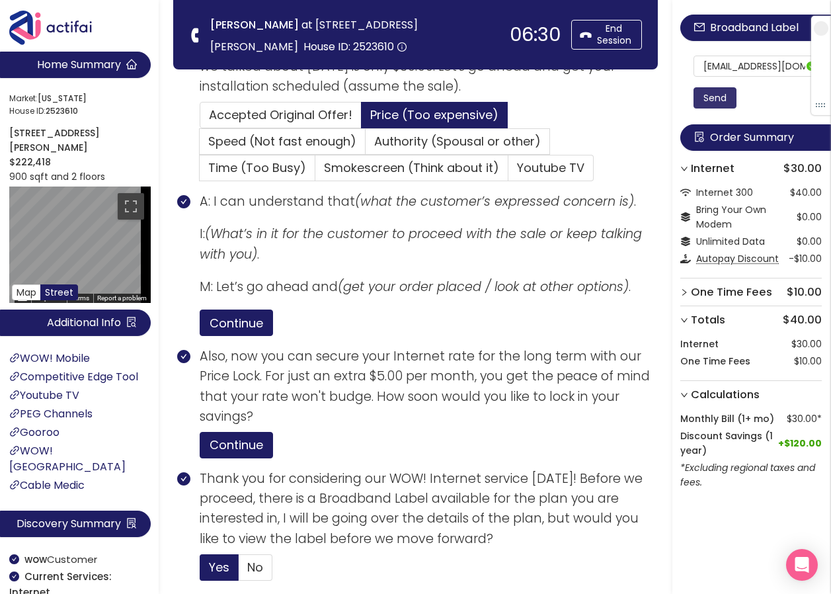
click at [709, 93] on button "Send" at bounding box center [715, 97] width 43 height 21
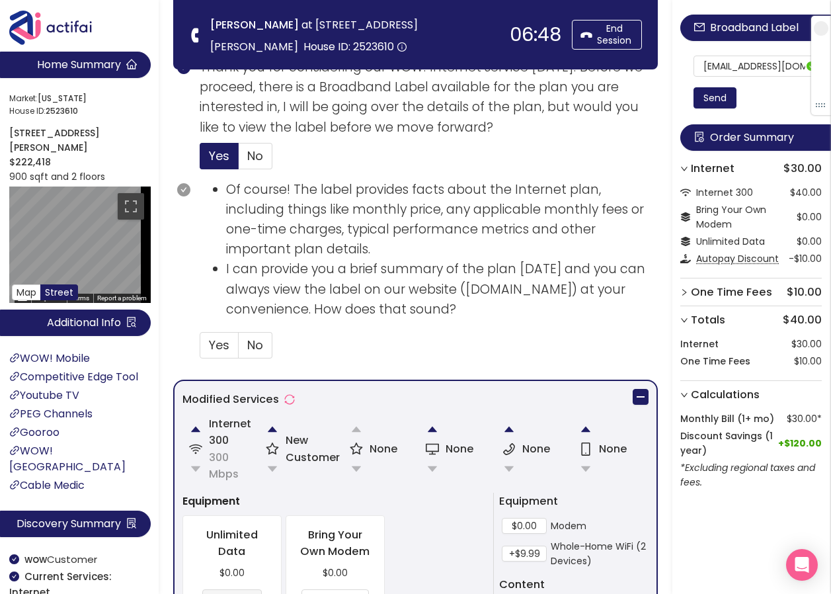
scroll to position [702, 0]
click at [224, 344] on span "Yes" at bounding box center [219, 345] width 21 height 17
click at [200, 350] on input "Yes" at bounding box center [200, 350] width 0 height 0
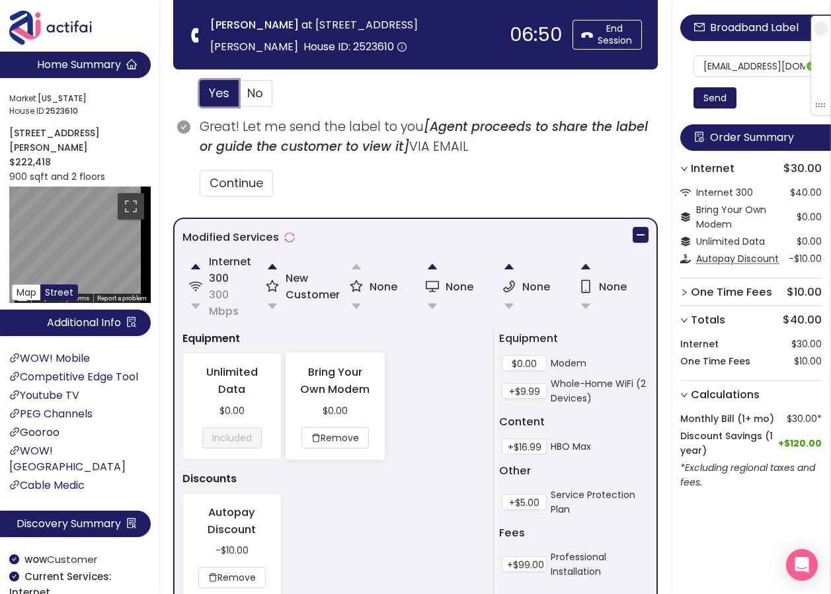
scroll to position [966, 0]
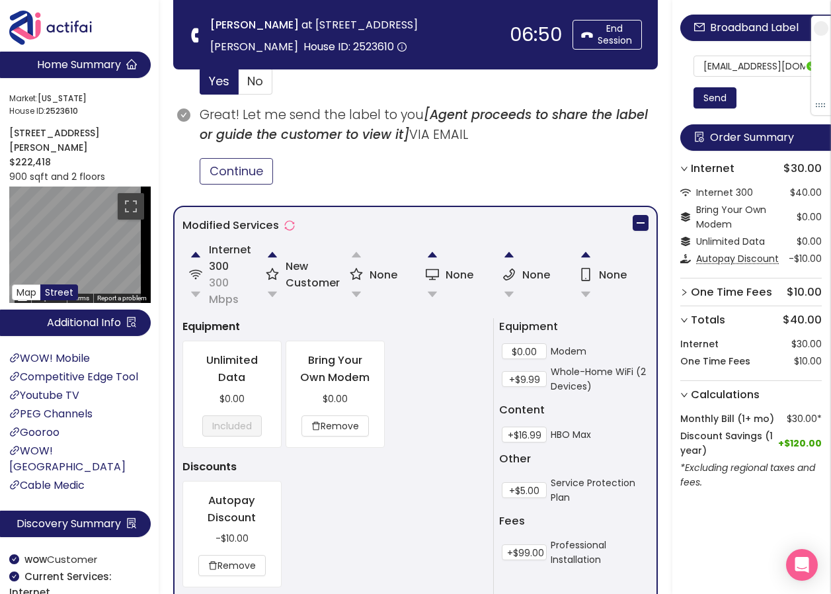
click at [255, 173] on button "Continue" at bounding box center [236, 171] width 73 height 26
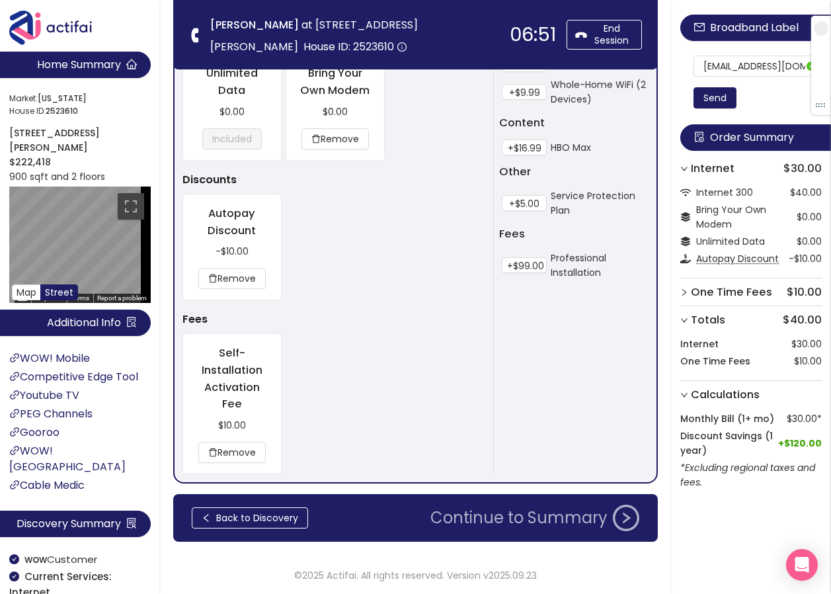
scroll to position [1254, 0]
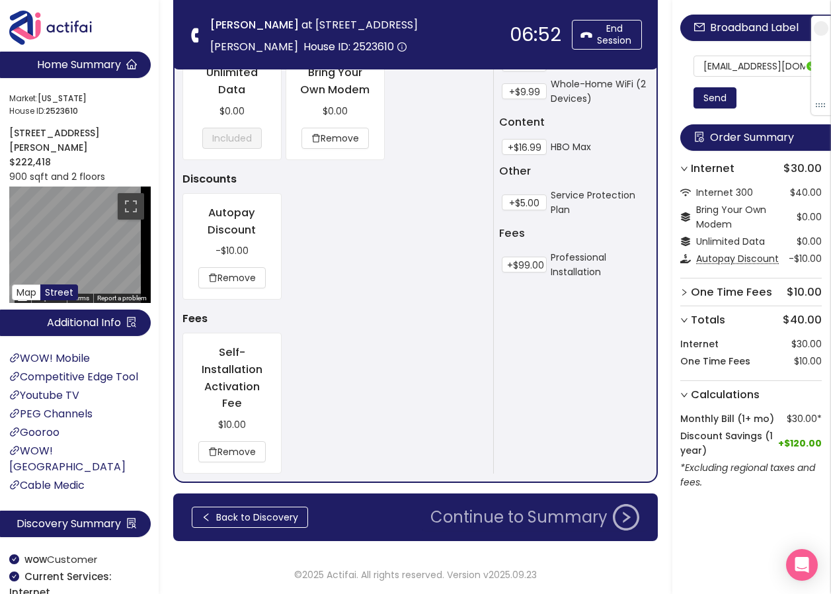
click at [578, 520] on button "Continue to Summary" at bounding box center [535, 517] width 225 height 26
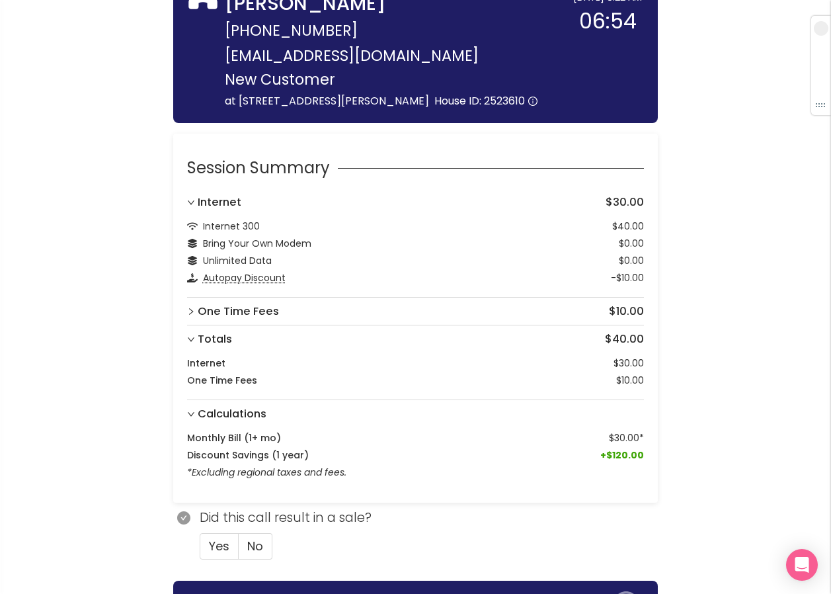
scroll to position [170, 0]
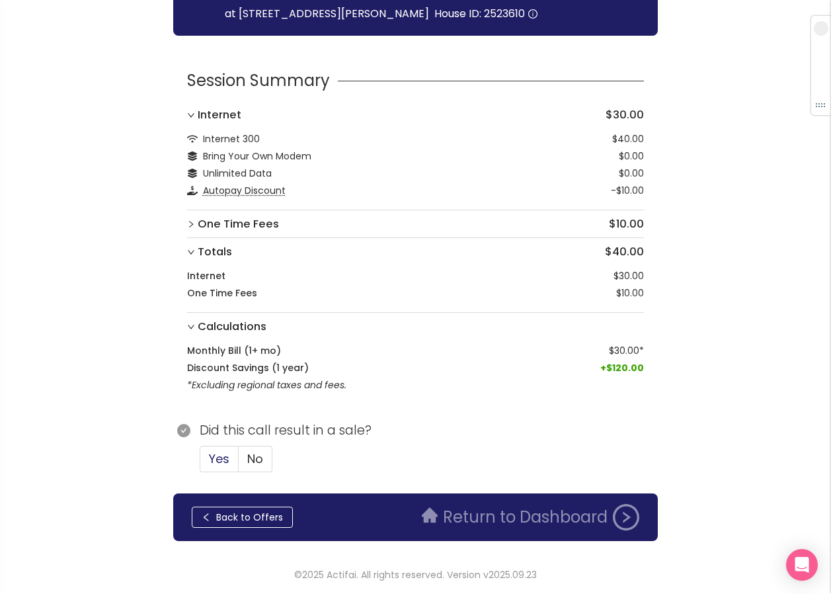
click at [221, 458] on span "Yes" at bounding box center [219, 458] width 21 height 17
click at [200, 463] on input "Yes" at bounding box center [200, 463] width 0 height 0
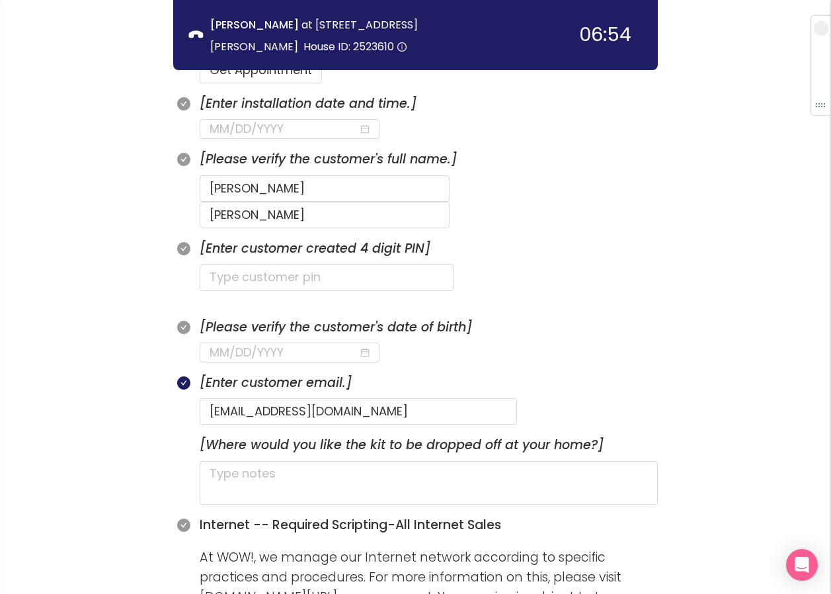
scroll to position [501, 0]
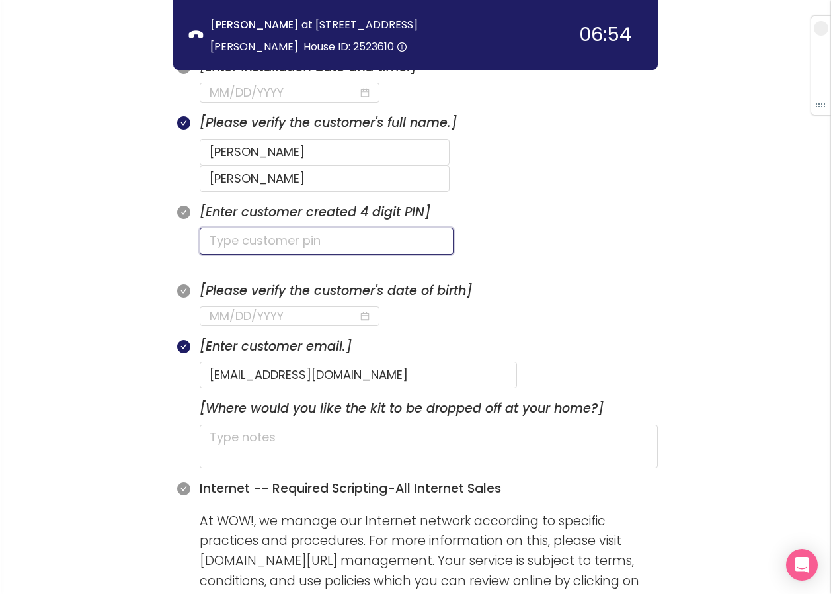
click at [263, 227] on input "text" at bounding box center [327, 240] width 254 height 26
type input "1980"
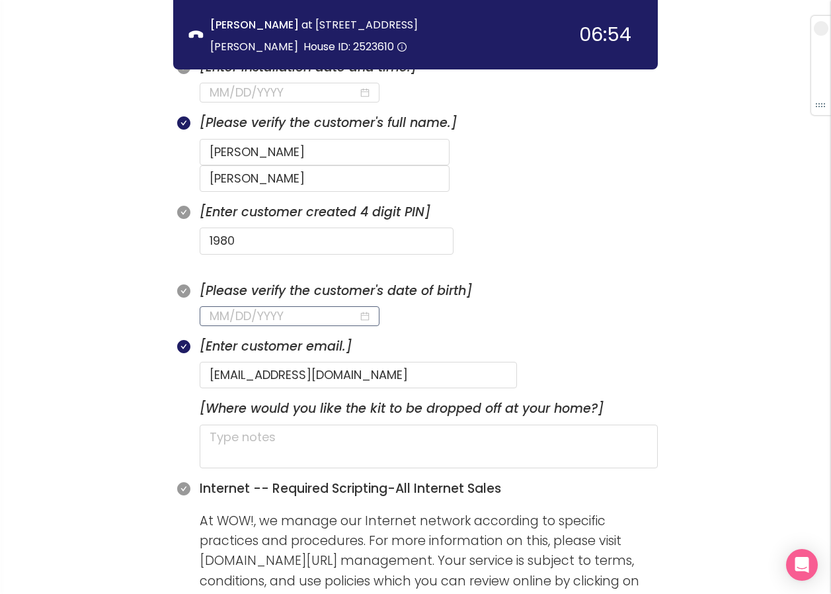
click at [216, 307] on input at bounding box center [284, 316] width 149 height 19
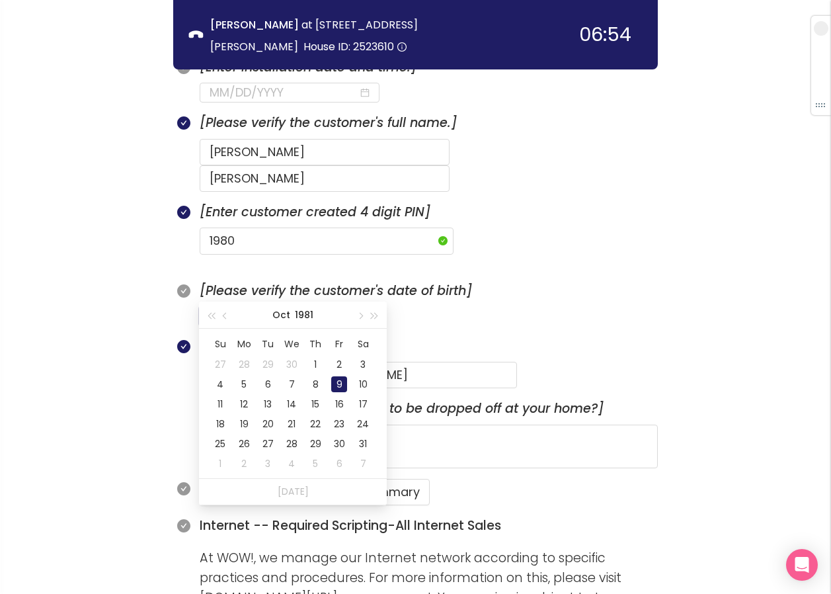
click at [335, 381] on div "9" at bounding box center [339, 384] width 16 height 16
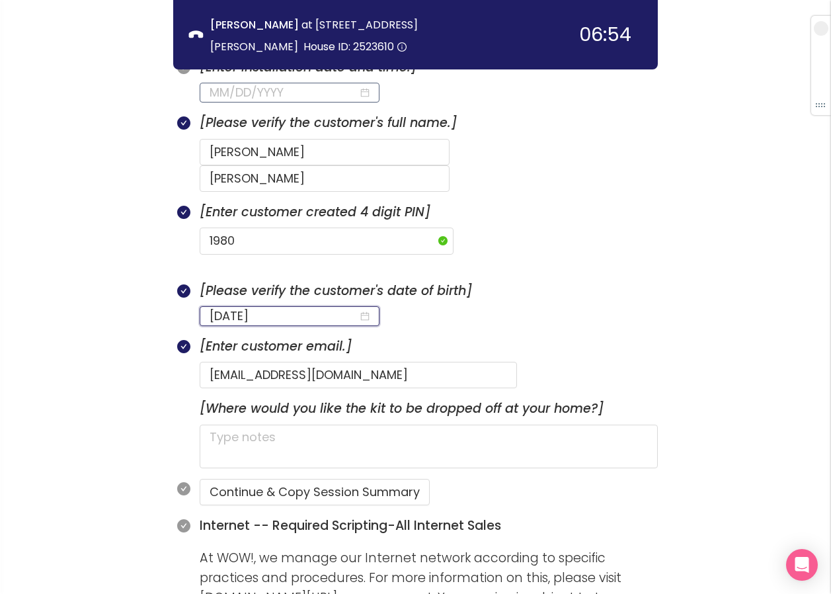
type input "[DATE]"
click at [304, 90] on input at bounding box center [284, 92] width 149 height 19
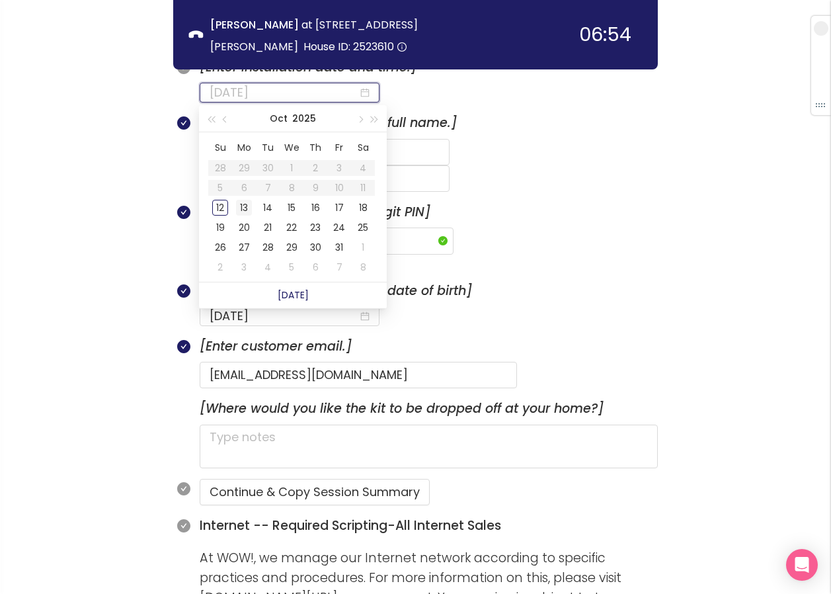
type input "[DATE]"
click at [242, 208] on div "13" at bounding box center [244, 208] width 16 height 16
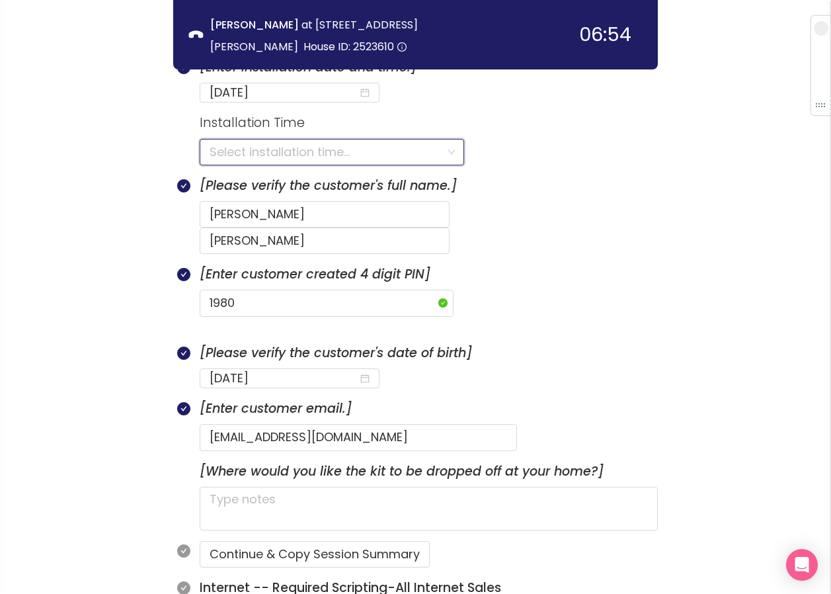
click at [243, 151] on input "search" at bounding box center [327, 152] width 235 height 25
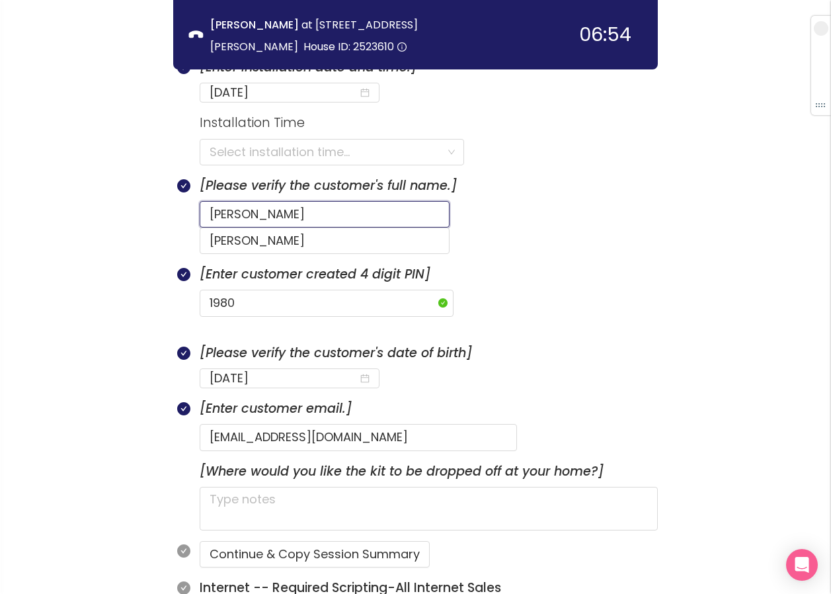
drag, startPoint x: 246, startPoint y: 219, endPoint x: 188, endPoint y: 213, distance: 58.5
click at [188, 213] on div "[Please verify the customer's full name.] [PERSON_NAME]" at bounding box center [415, 220] width 485 height 89
type input "[PERSON_NAME]"
drag, startPoint x: 461, startPoint y: 210, endPoint x: 369, endPoint y: 204, distance: 92.1
click at [369, 204] on form "[PERSON_NAME]" at bounding box center [429, 228] width 458 height 54
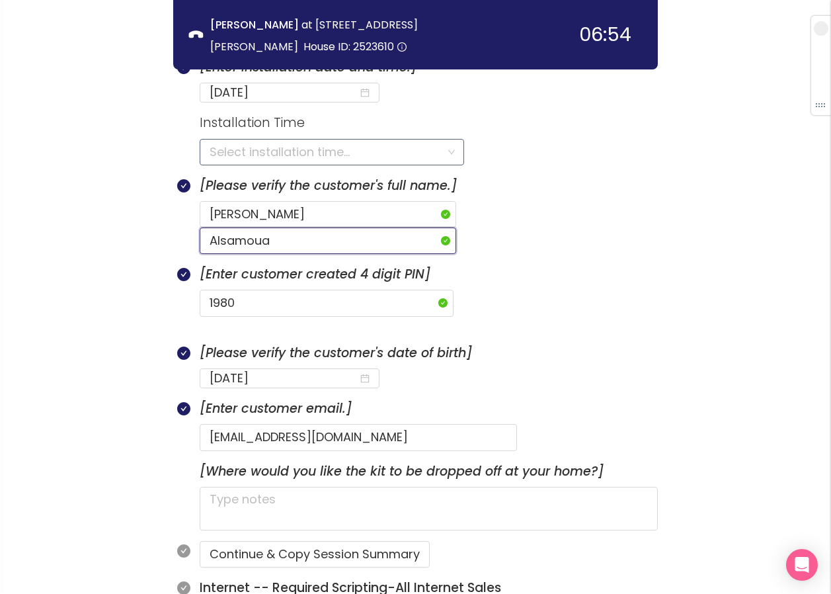
type input "Alsamoua"
click at [356, 151] on input "search" at bounding box center [327, 152] width 235 height 25
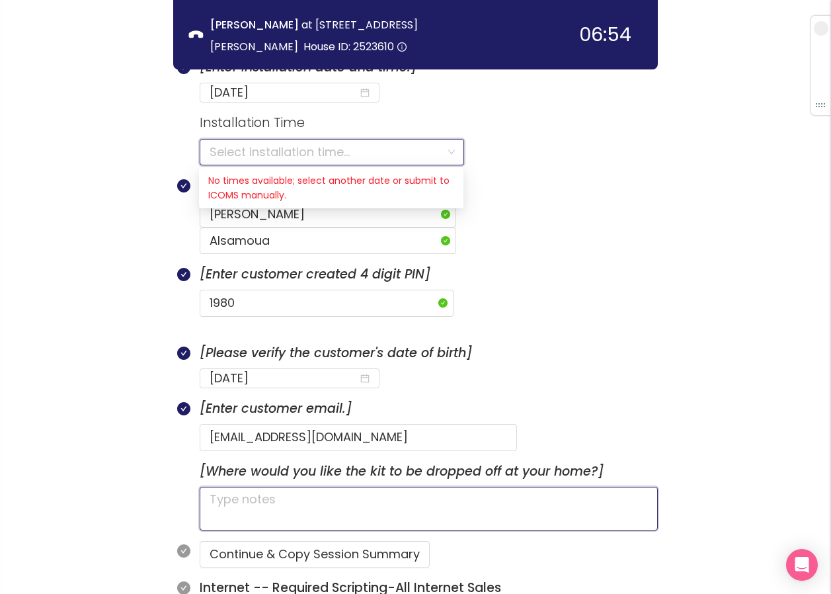
click at [260, 487] on textarea at bounding box center [429, 509] width 458 height 44
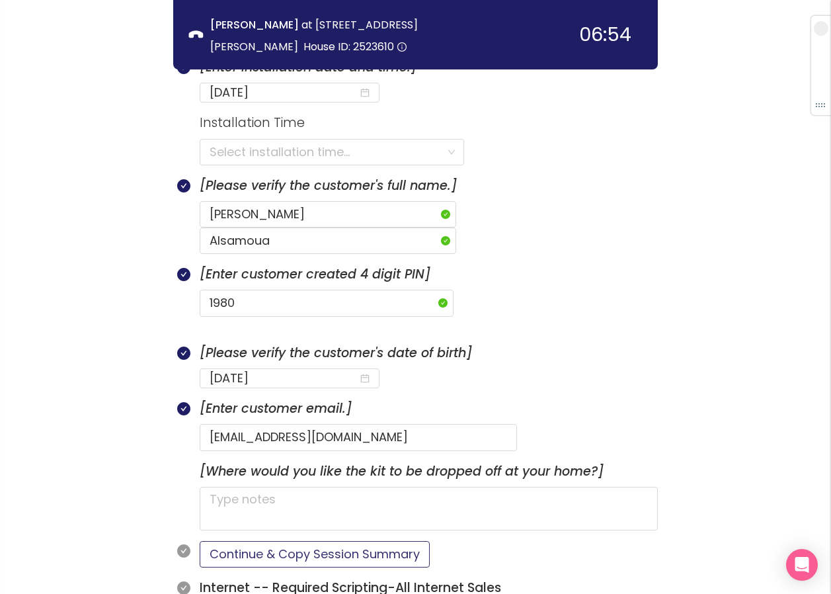
drag, startPoint x: 291, startPoint y: 522, endPoint x: 317, endPoint y: 520, distance: 26.5
click at [291, 541] on button "Continue & Copy Session Summary" at bounding box center [315, 554] width 230 height 26
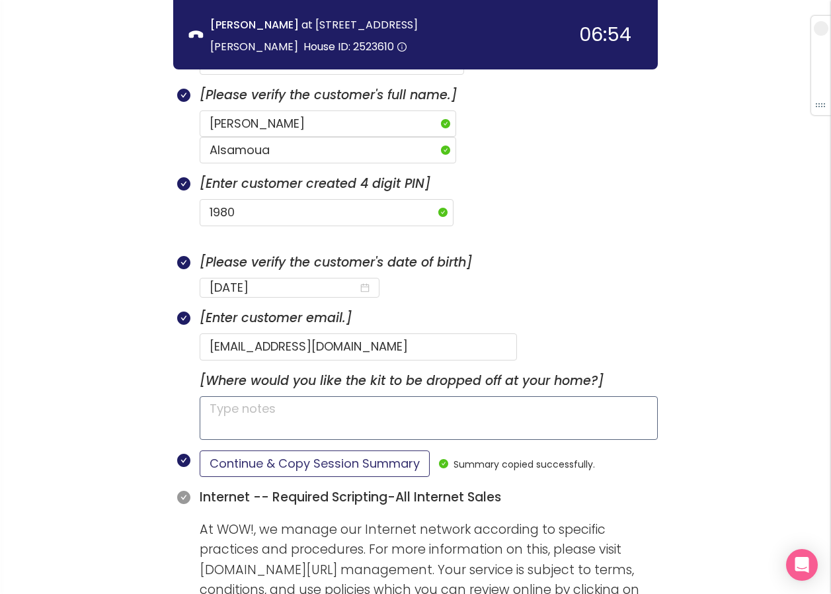
scroll to position [699, 0]
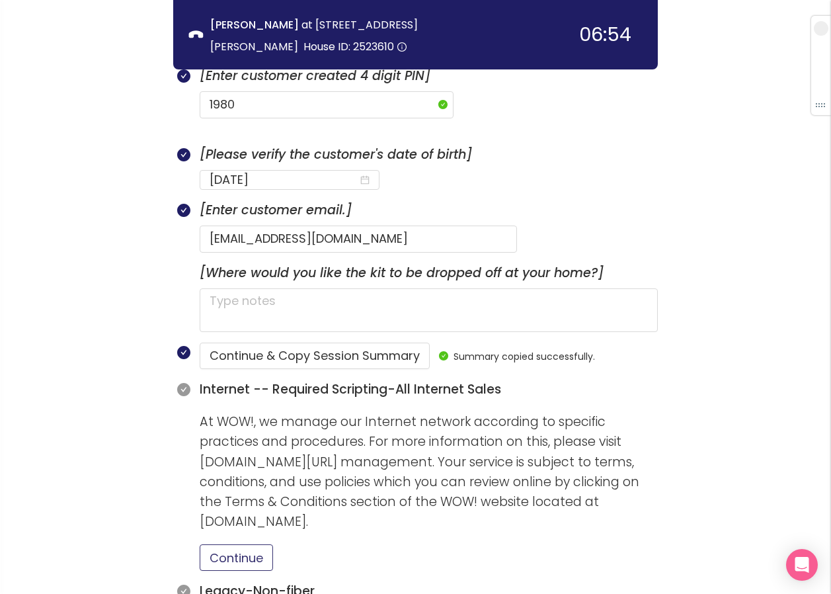
drag, startPoint x: 216, startPoint y: 533, endPoint x: 283, endPoint y: 527, distance: 67.1
click at [217, 544] on button "Continue" at bounding box center [236, 557] width 73 height 26
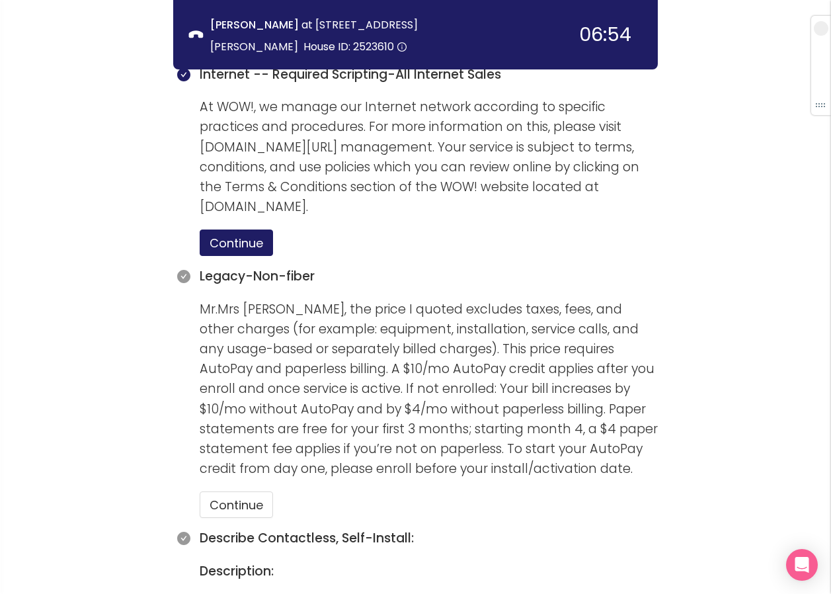
scroll to position [1030, 0]
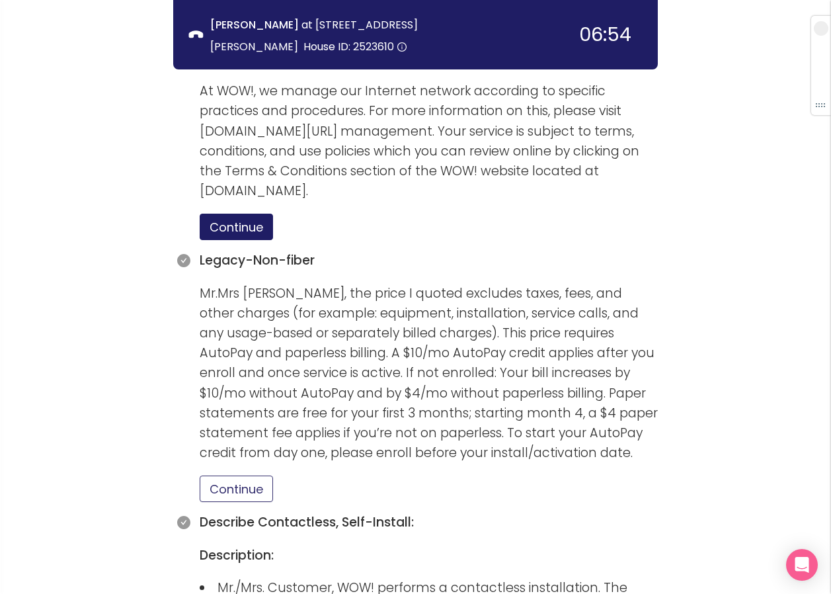
click at [229, 475] on button "Continue" at bounding box center [236, 488] width 73 height 26
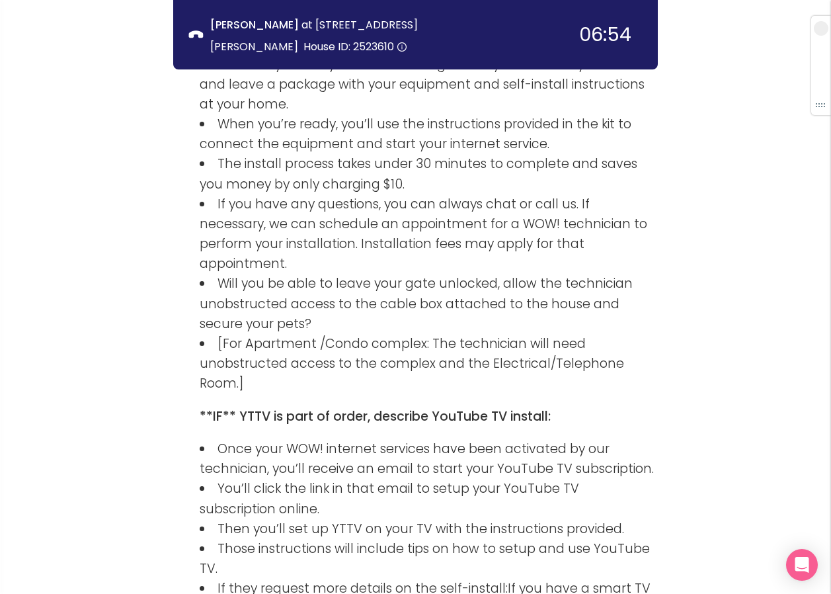
scroll to position [1812, 0]
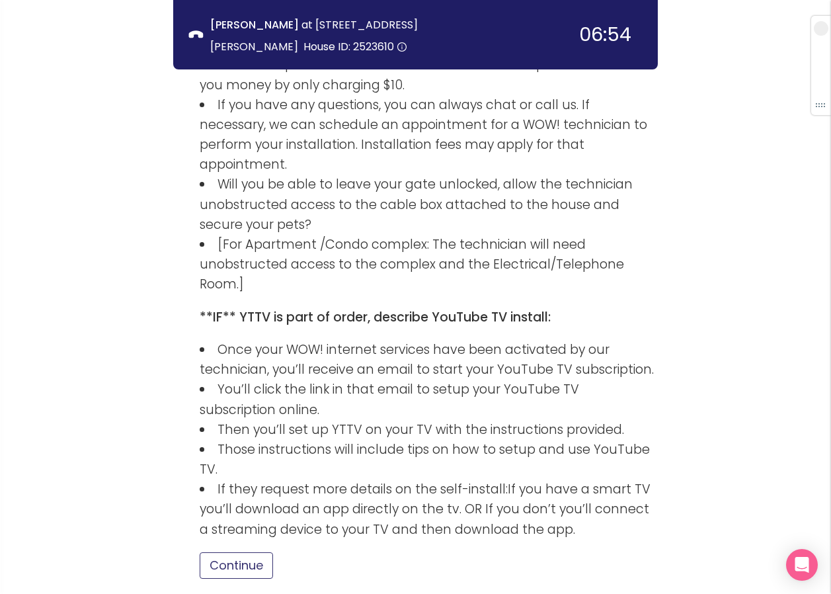
click at [240, 552] on button "Continue" at bounding box center [236, 565] width 73 height 26
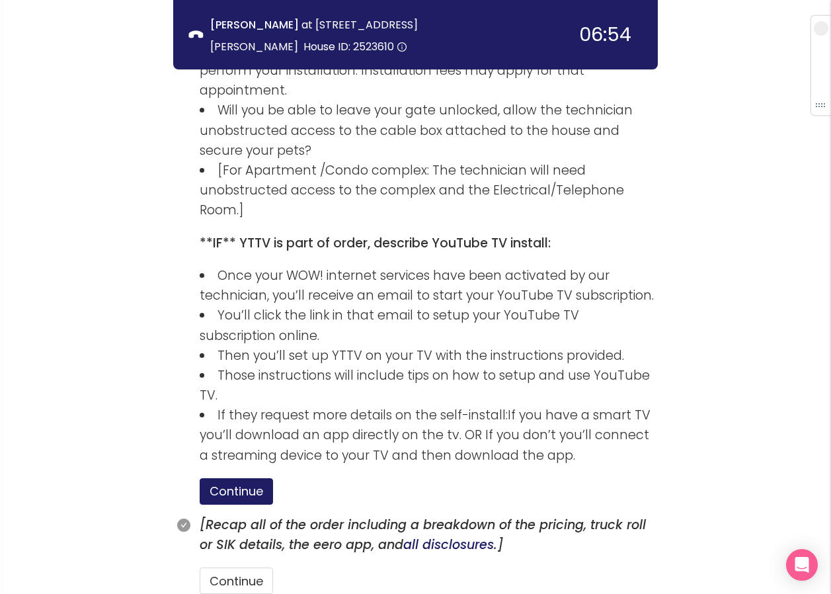
scroll to position [1902, 0]
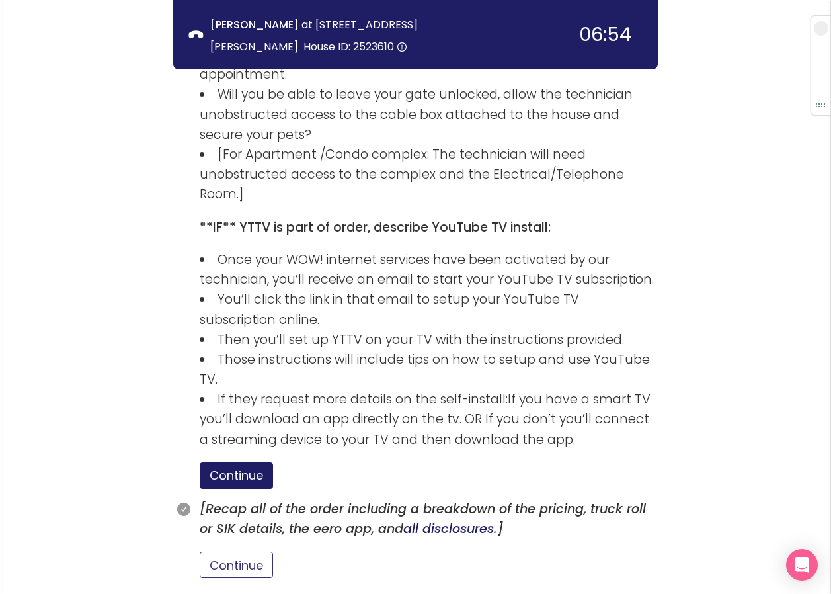
click at [235, 552] on button "Continue" at bounding box center [236, 565] width 73 height 26
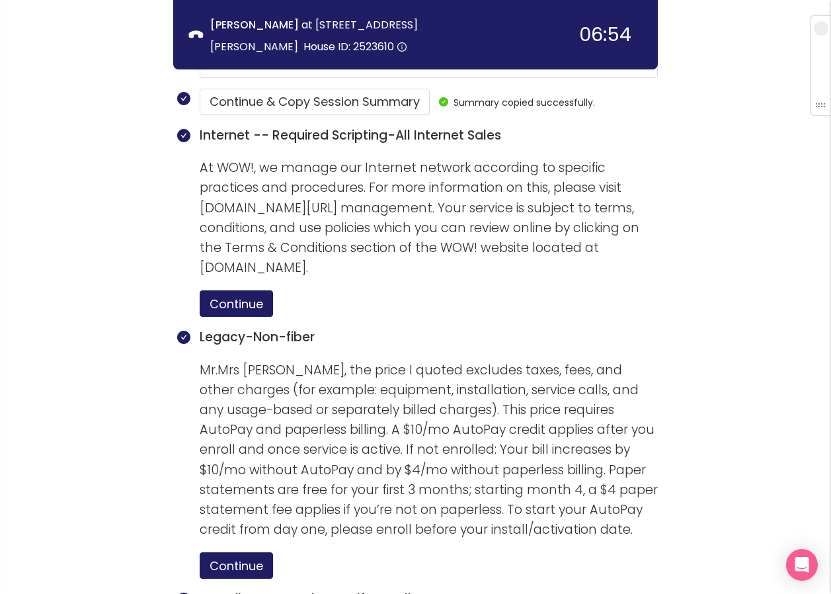
scroll to position [976, 0]
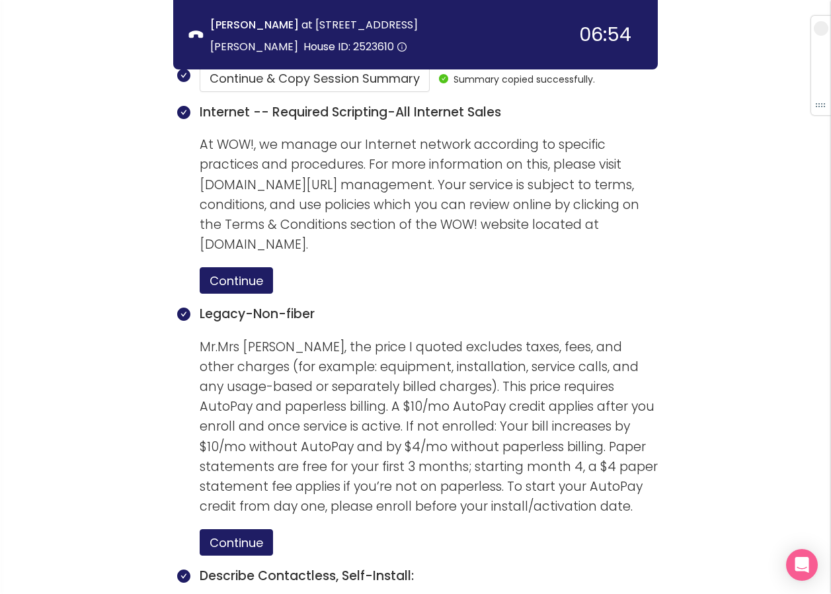
click at [737, 339] on div "call info discovery offers summary [PERSON_NAME] at [STREET_ADDRESS][PERSON_NAM…" at bounding box center [415, 365] width 831 height 2682
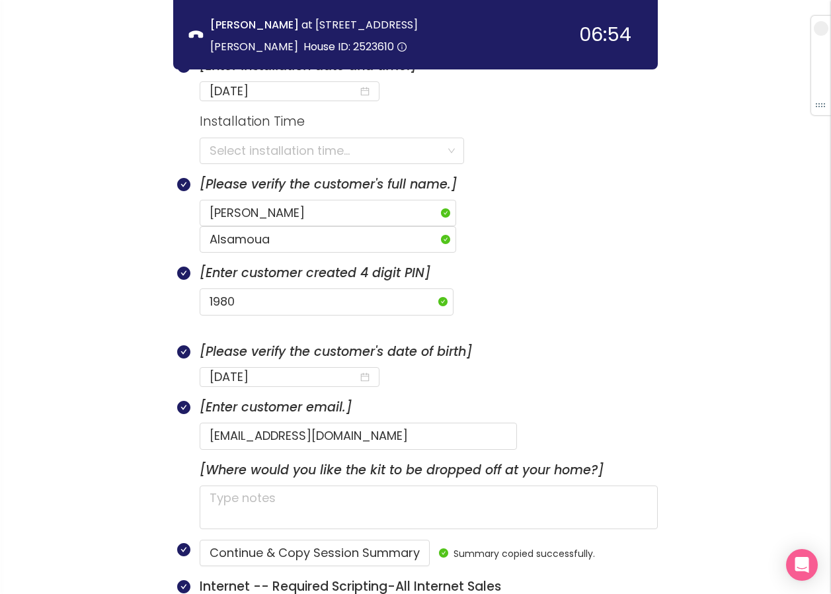
scroll to position [503, 0]
drag, startPoint x: 421, startPoint y: 402, endPoint x: 174, endPoint y: 395, distance: 246.8
click at [174, 397] on div "[Enter customer email.] [EMAIL_ADDRESS][DOMAIN_NAME]" at bounding box center [415, 428] width 485 height 62
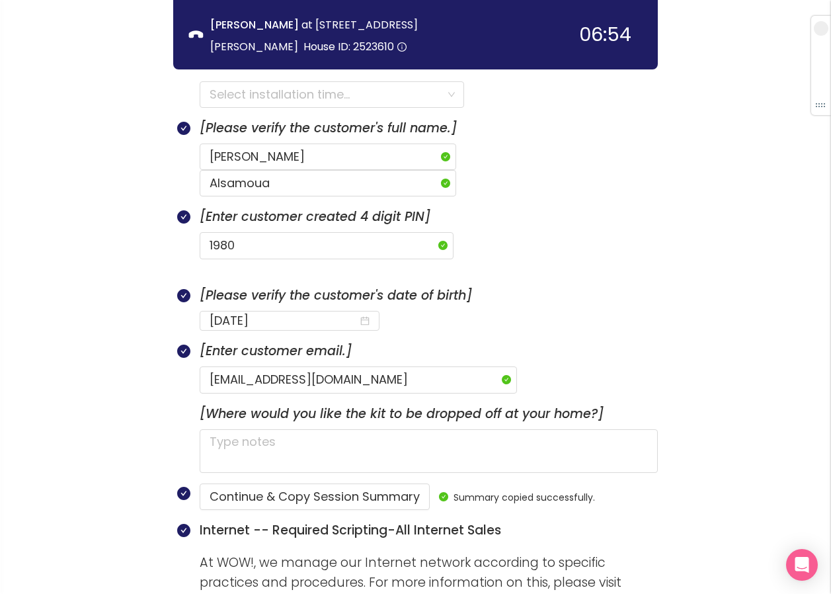
scroll to position [635, 0]
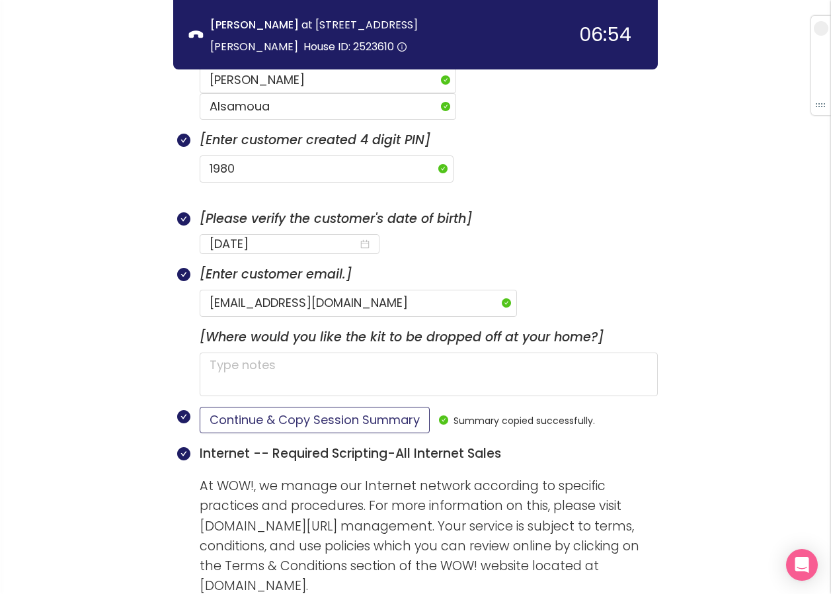
click at [334, 407] on button "Continue & Copy Session Summary" at bounding box center [315, 420] width 230 height 26
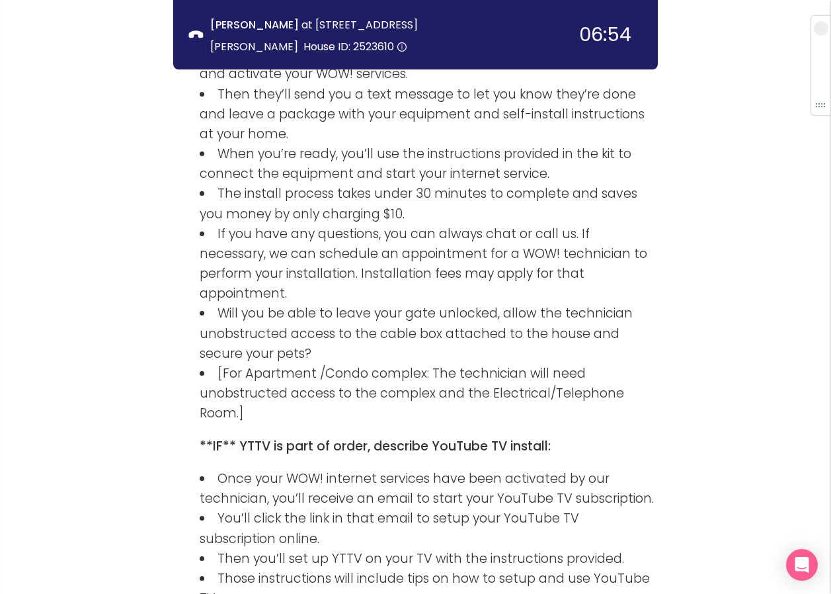
scroll to position [2024, 0]
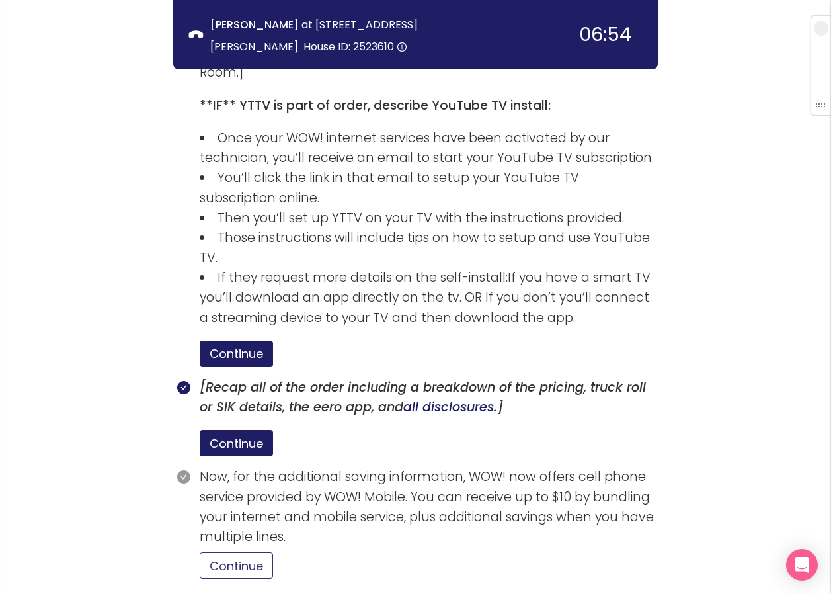
click at [239, 552] on button "Continue" at bounding box center [236, 565] width 73 height 26
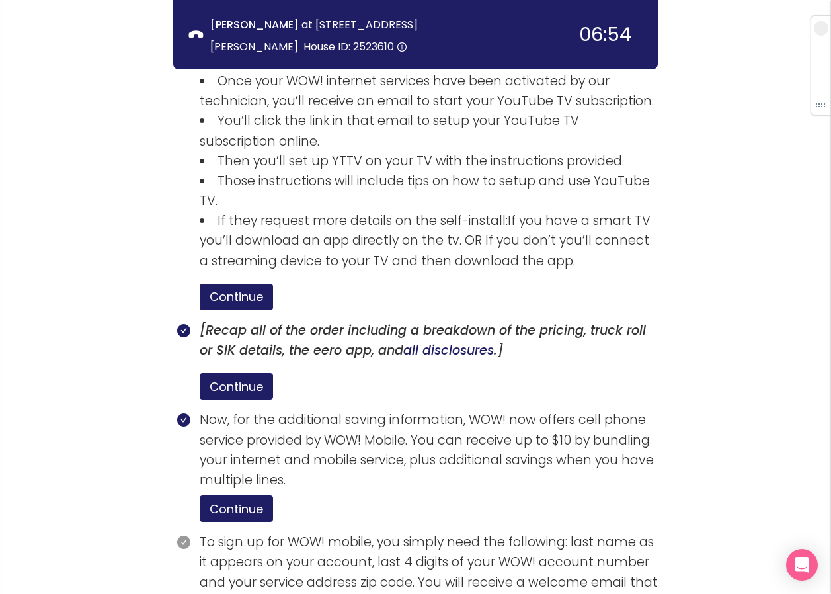
scroll to position [2146, 0]
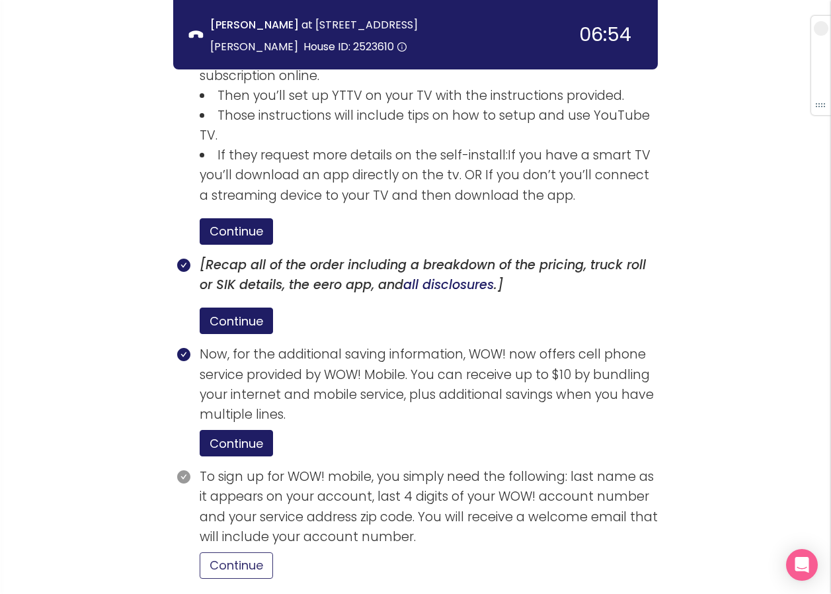
click at [268, 552] on button "Continue" at bounding box center [236, 565] width 73 height 26
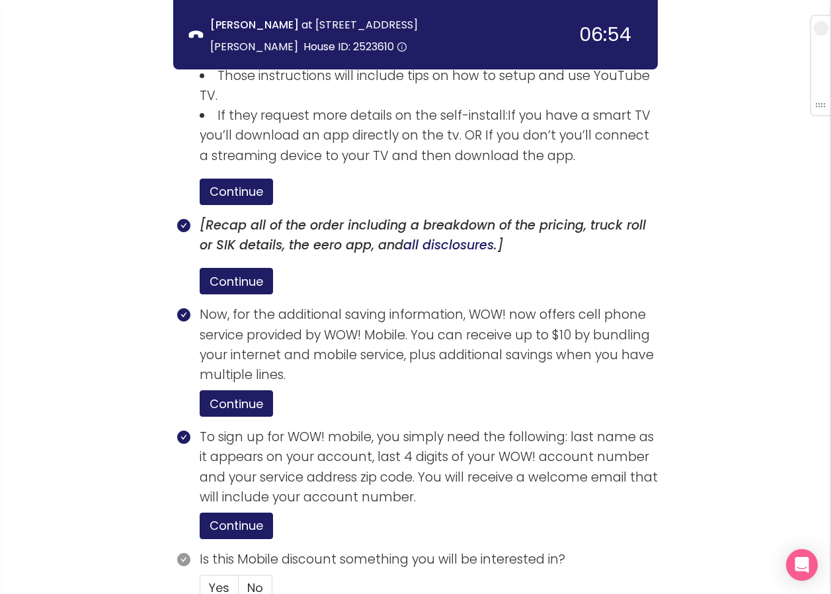
scroll to position [2208, 0]
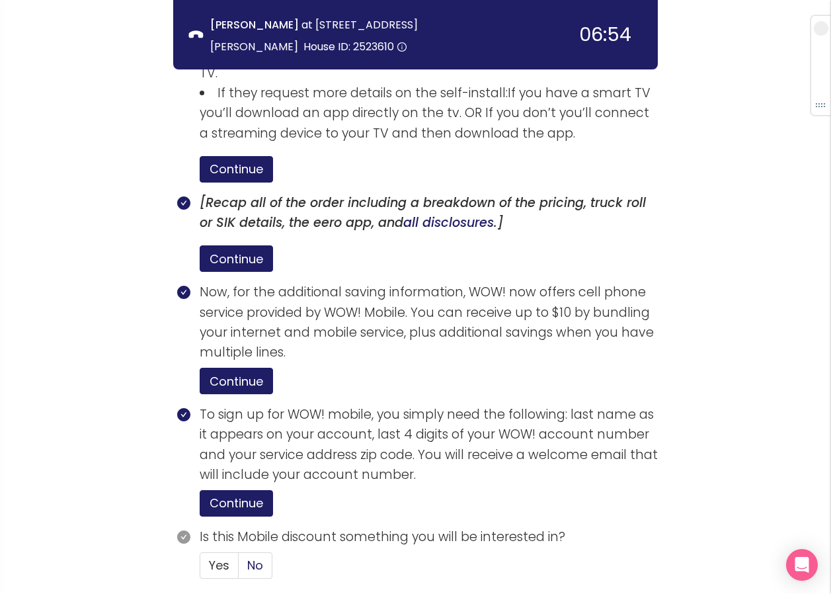
click at [252, 557] on span "No" at bounding box center [255, 565] width 16 height 17
click at [239, 569] on input "No" at bounding box center [239, 569] width 0 height 0
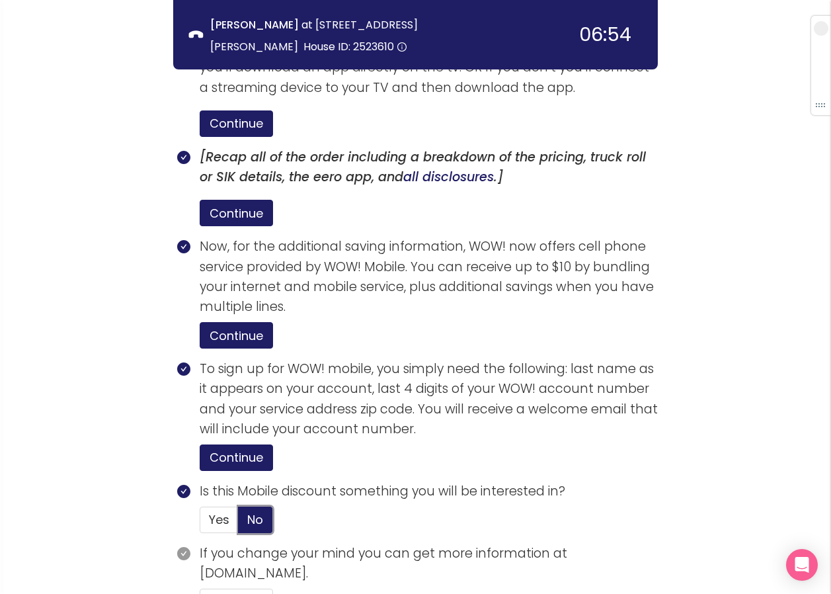
scroll to position [2290, 0]
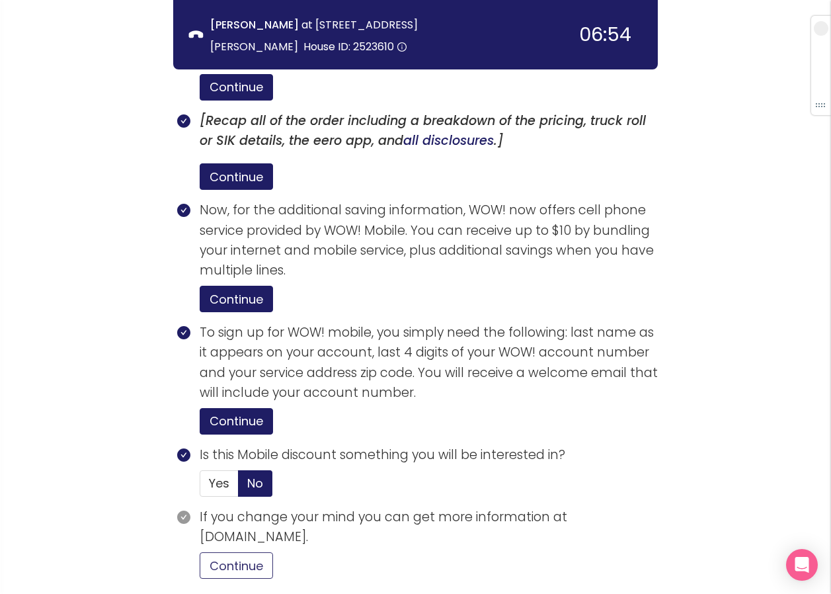
click at [243, 552] on button "Continue" at bounding box center [236, 565] width 73 height 26
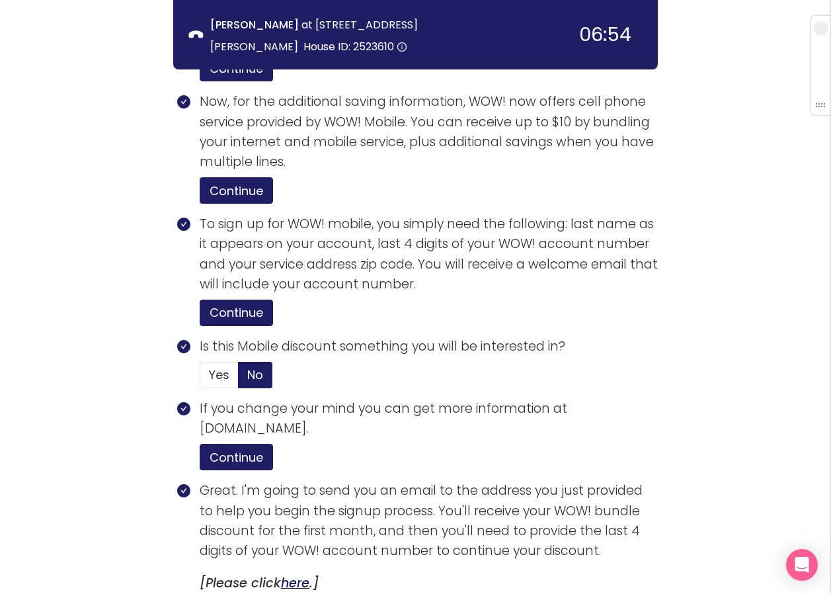
scroll to position [2542, 0]
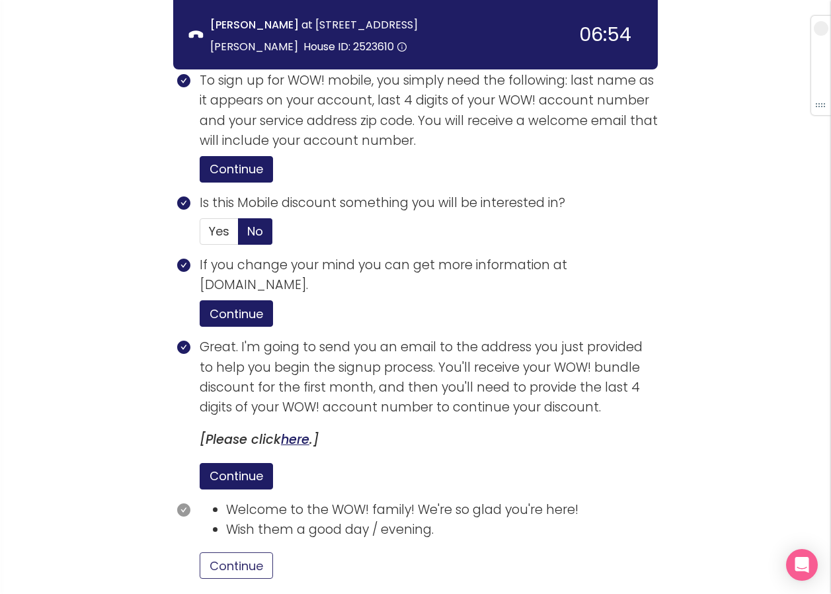
click at [259, 552] on button "Continue" at bounding box center [236, 565] width 73 height 26
